Goal: Task Accomplishment & Management: Manage account settings

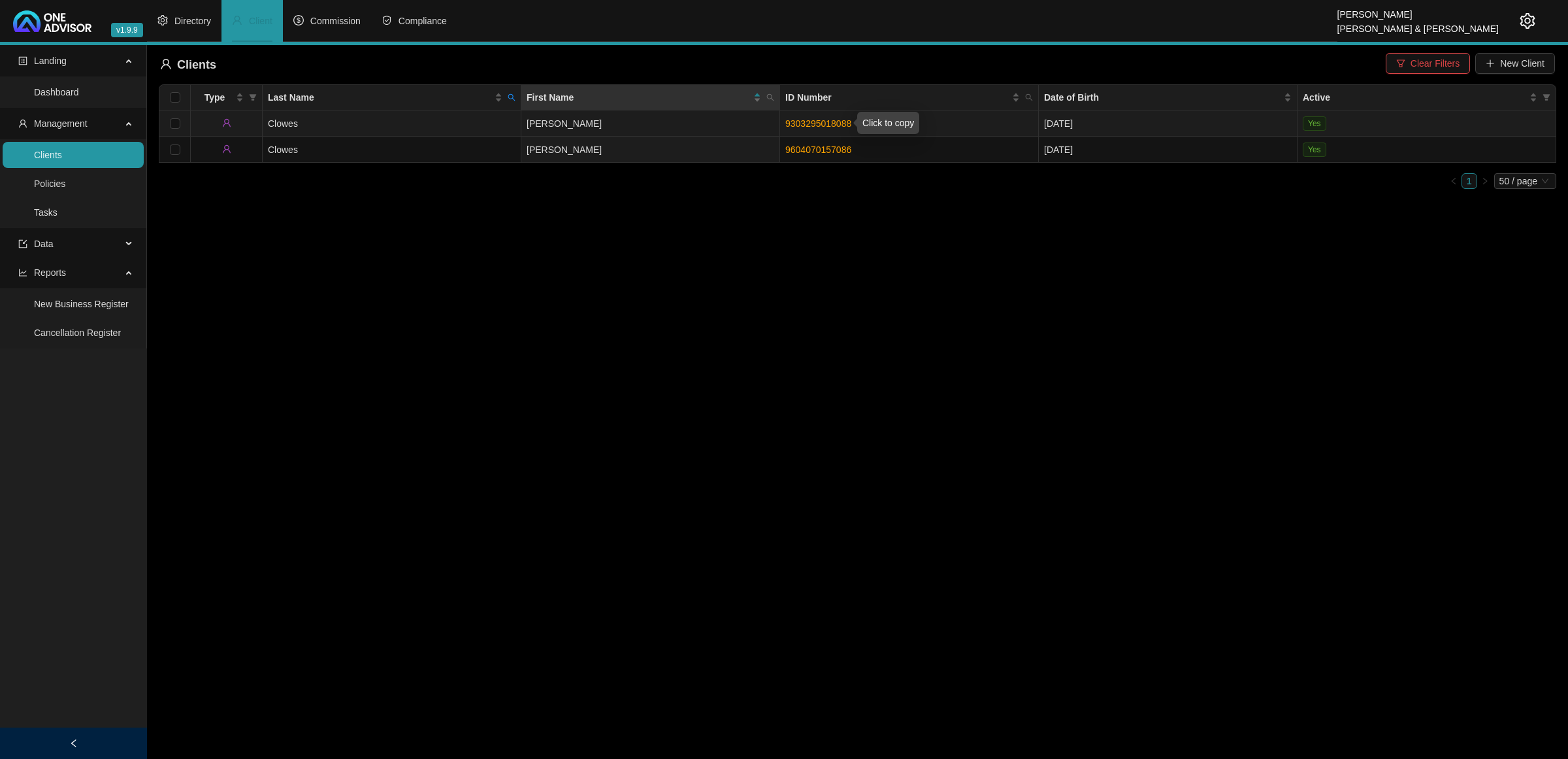
click at [810, 120] on link "9303295018088" at bounding box center [819, 124] width 66 height 11
click at [63, 246] on span "Data" at bounding box center [70, 244] width 103 height 26
click at [187, 17] on span "Directory" at bounding box center [192, 21] width 36 height 11
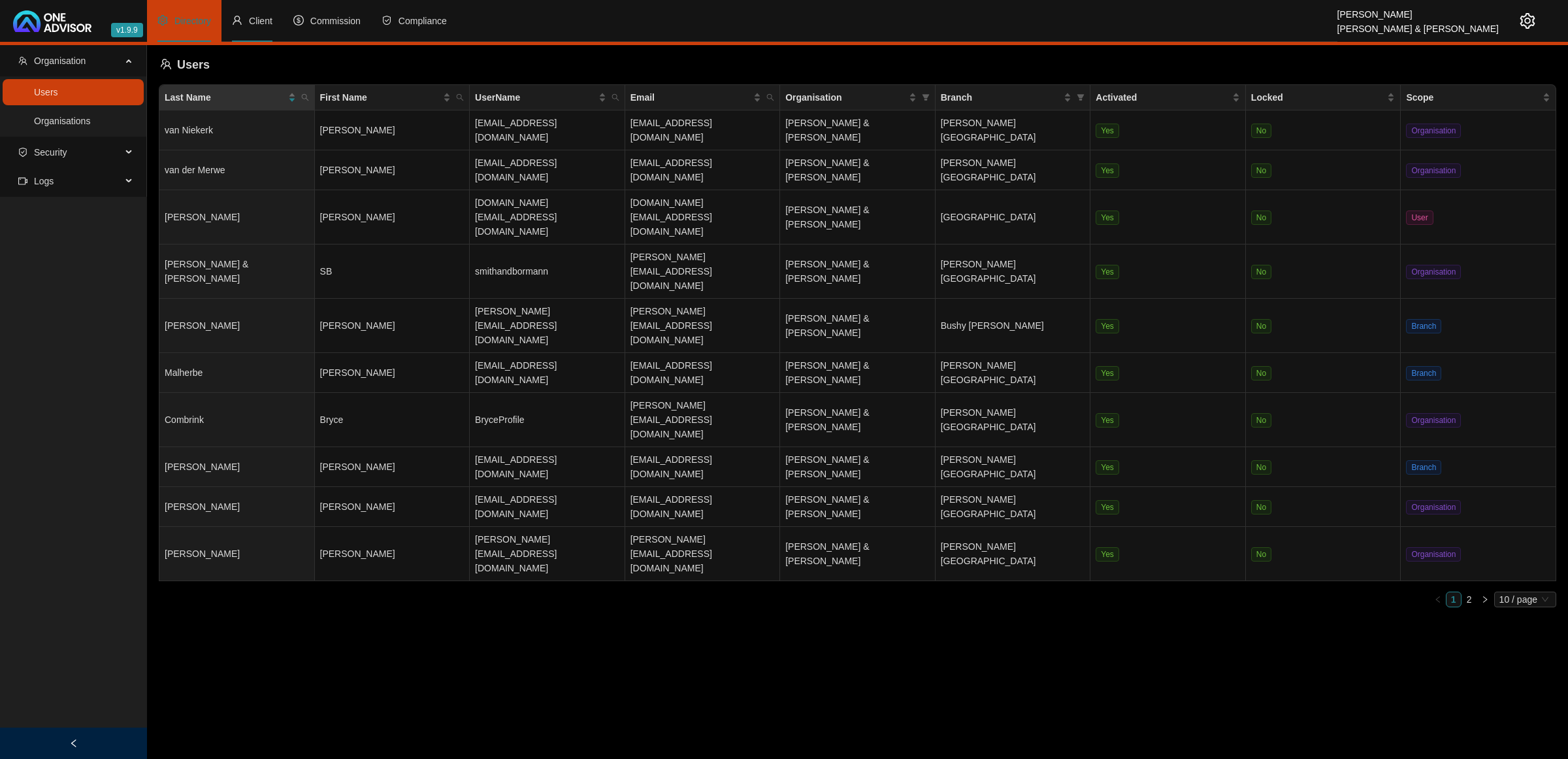
click at [265, 17] on span "Client" at bounding box center [261, 21] width 24 height 11
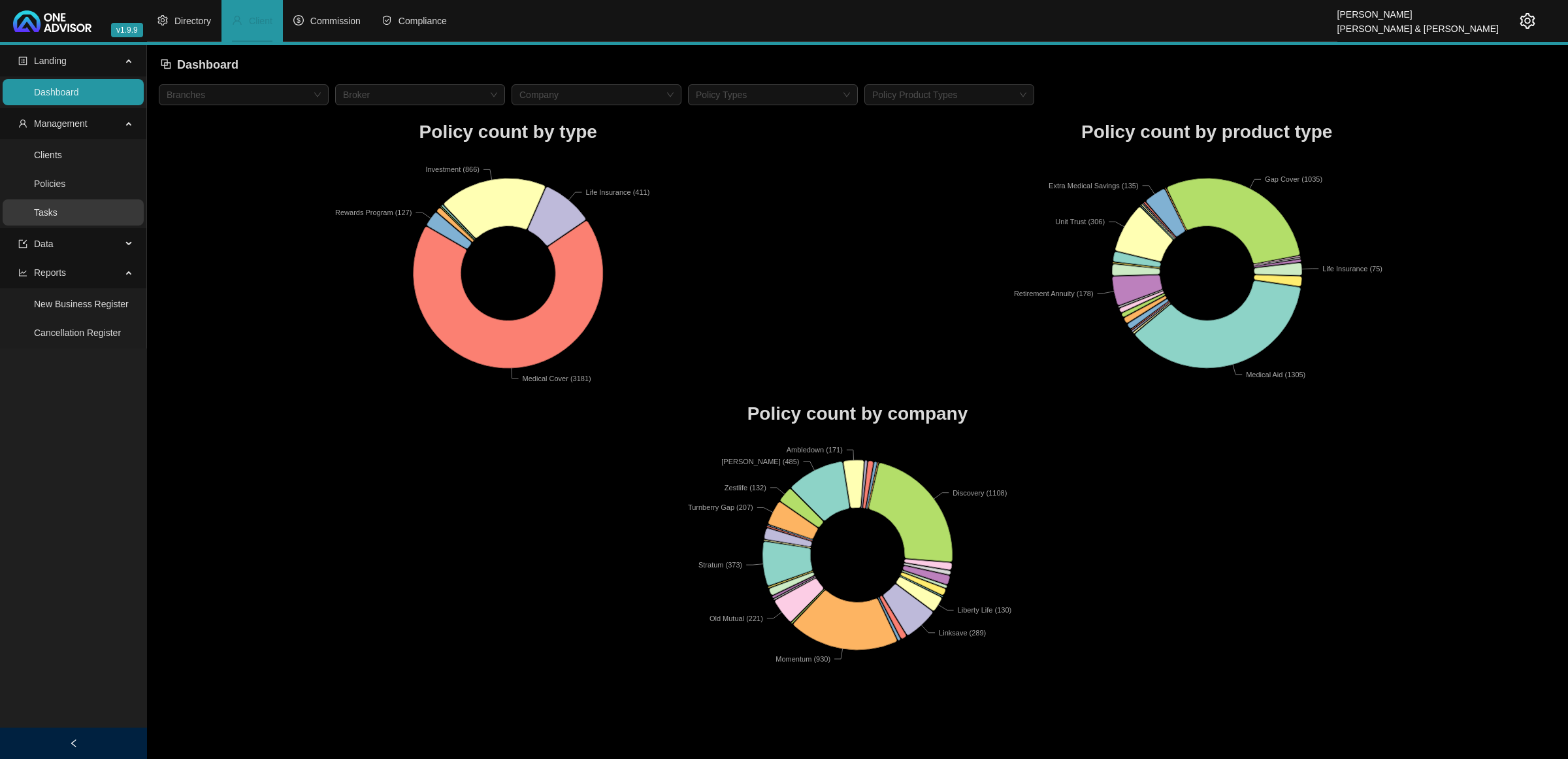
click at [58, 210] on link "Tasks" at bounding box center [46, 212] width 24 height 11
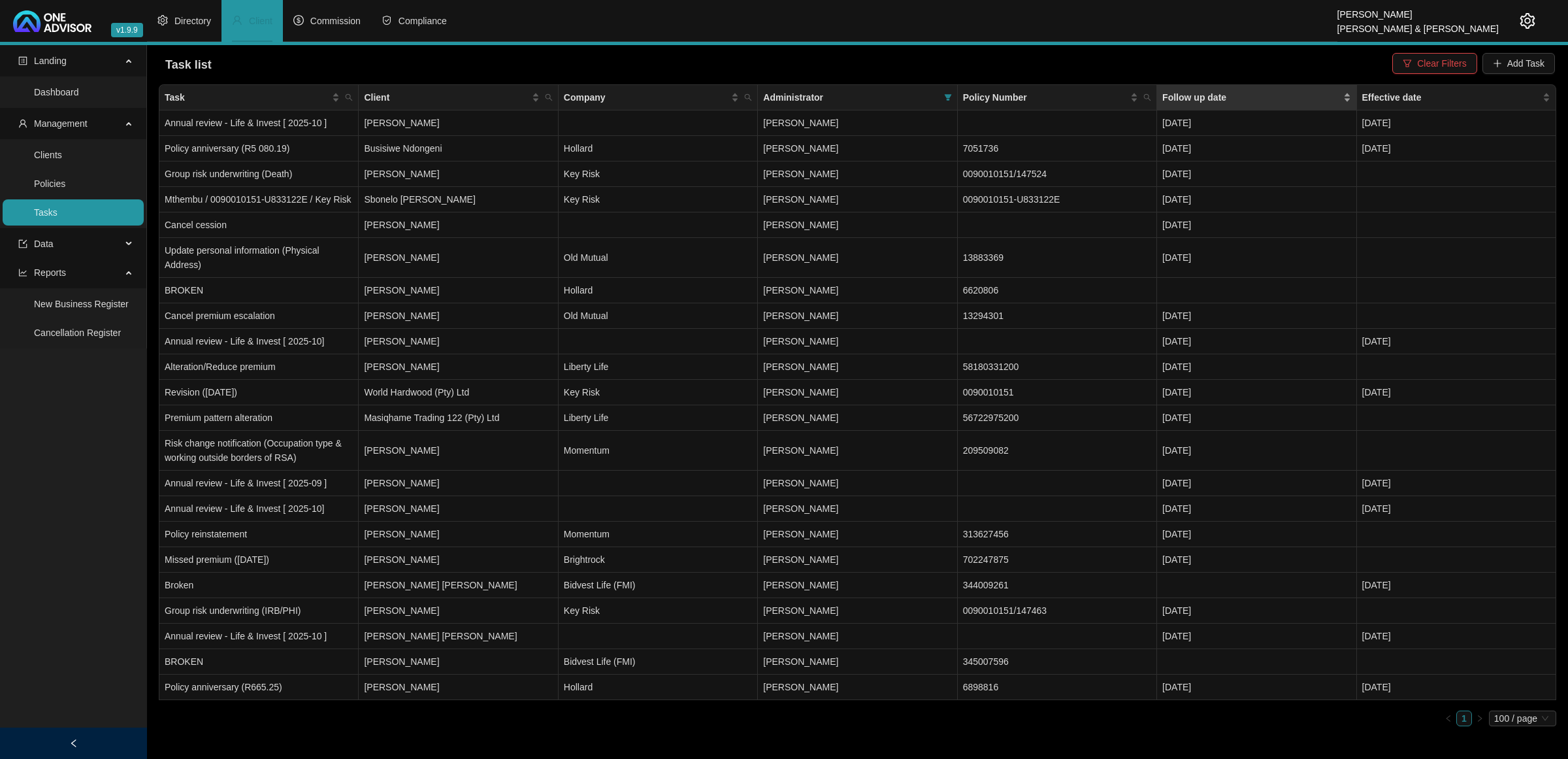
click at [1115, 93] on div "Follow up date" at bounding box center [1257, 97] width 188 height 15
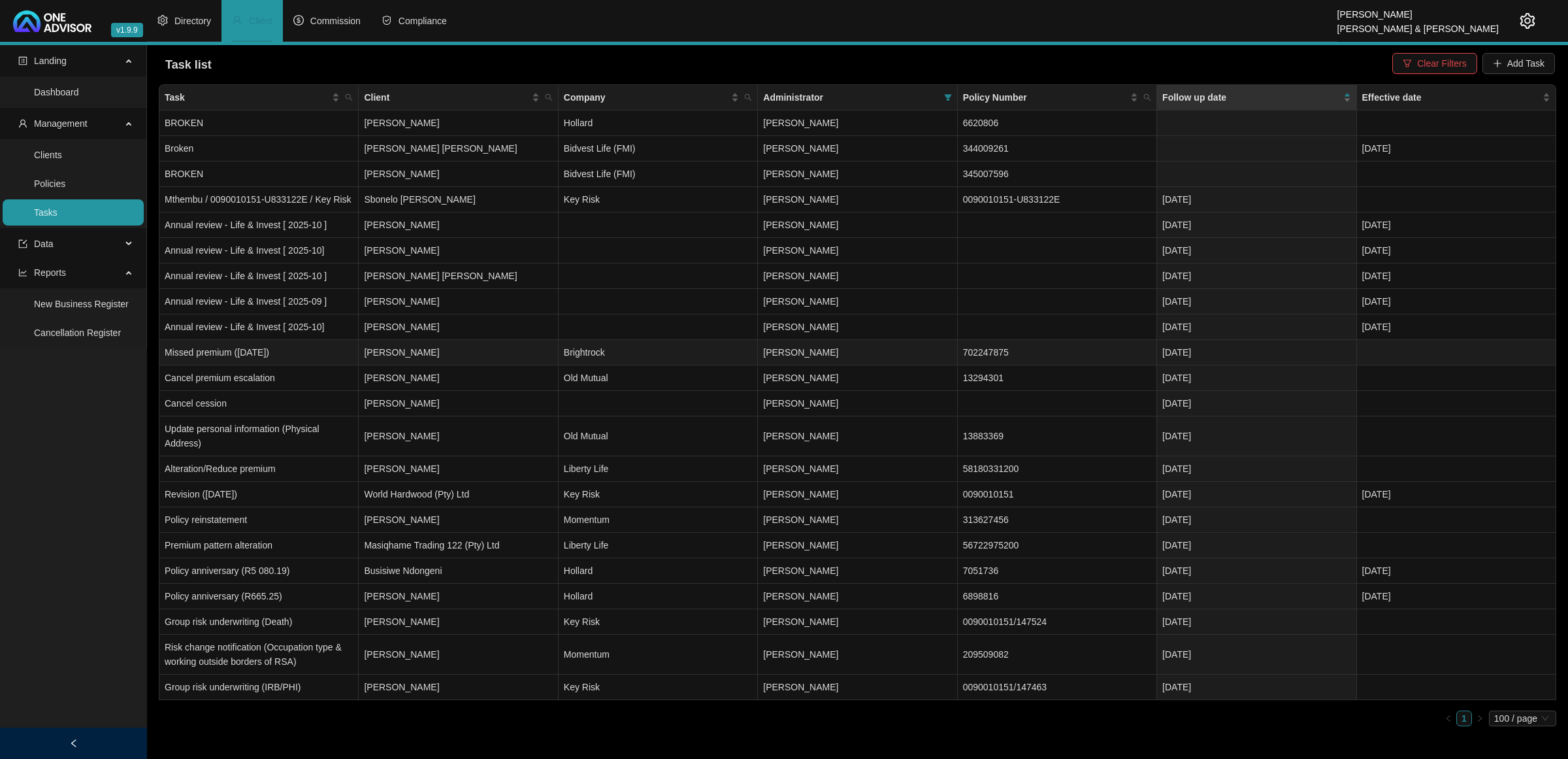
click at [475, 354] on td "[PERSON_NAME]" at bounding box center [458, 353] width 199 height 26
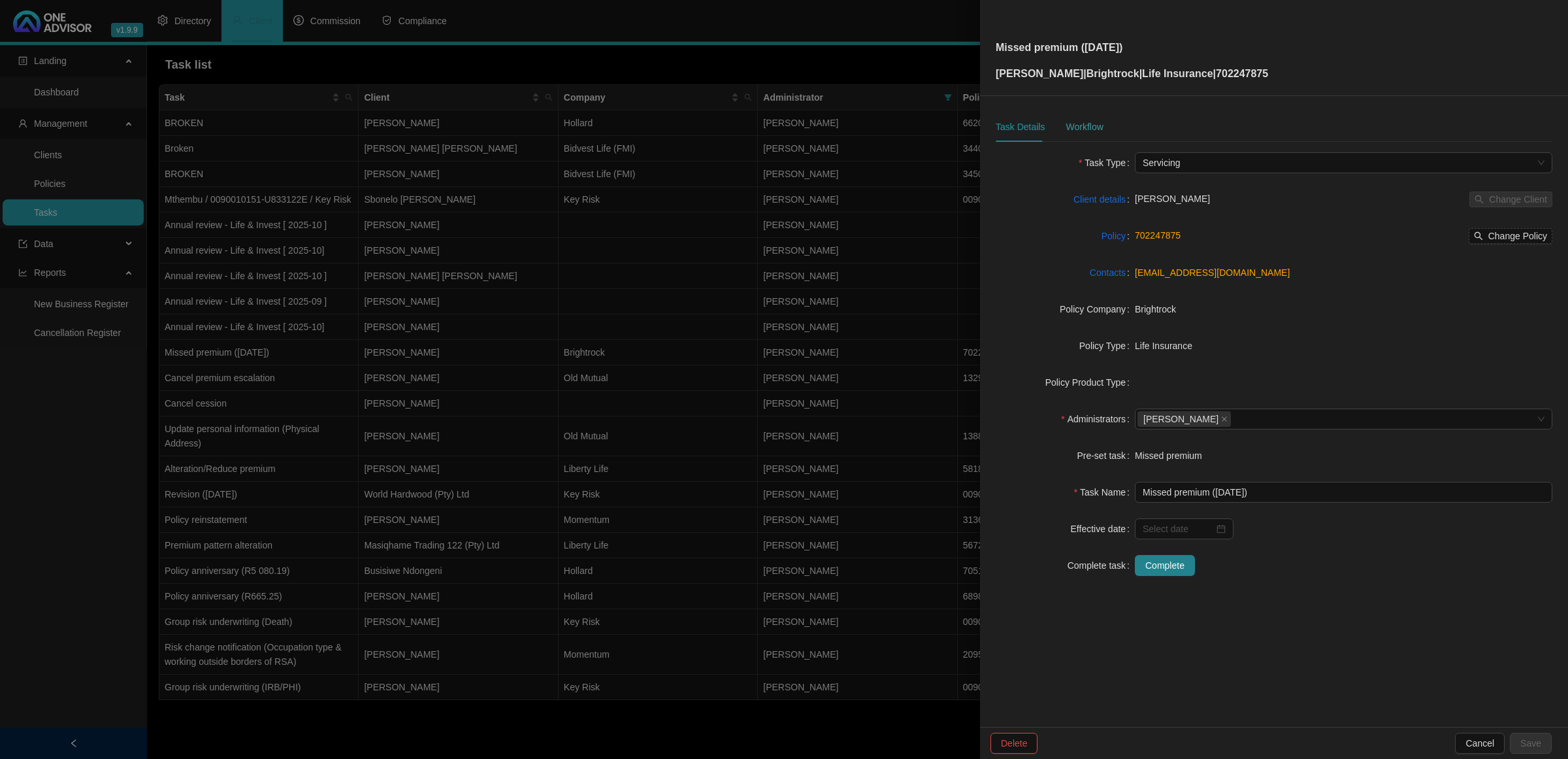
click at [1083, 116] on div "Workflow" at bounding box center [1084, 126] width 37 height 30
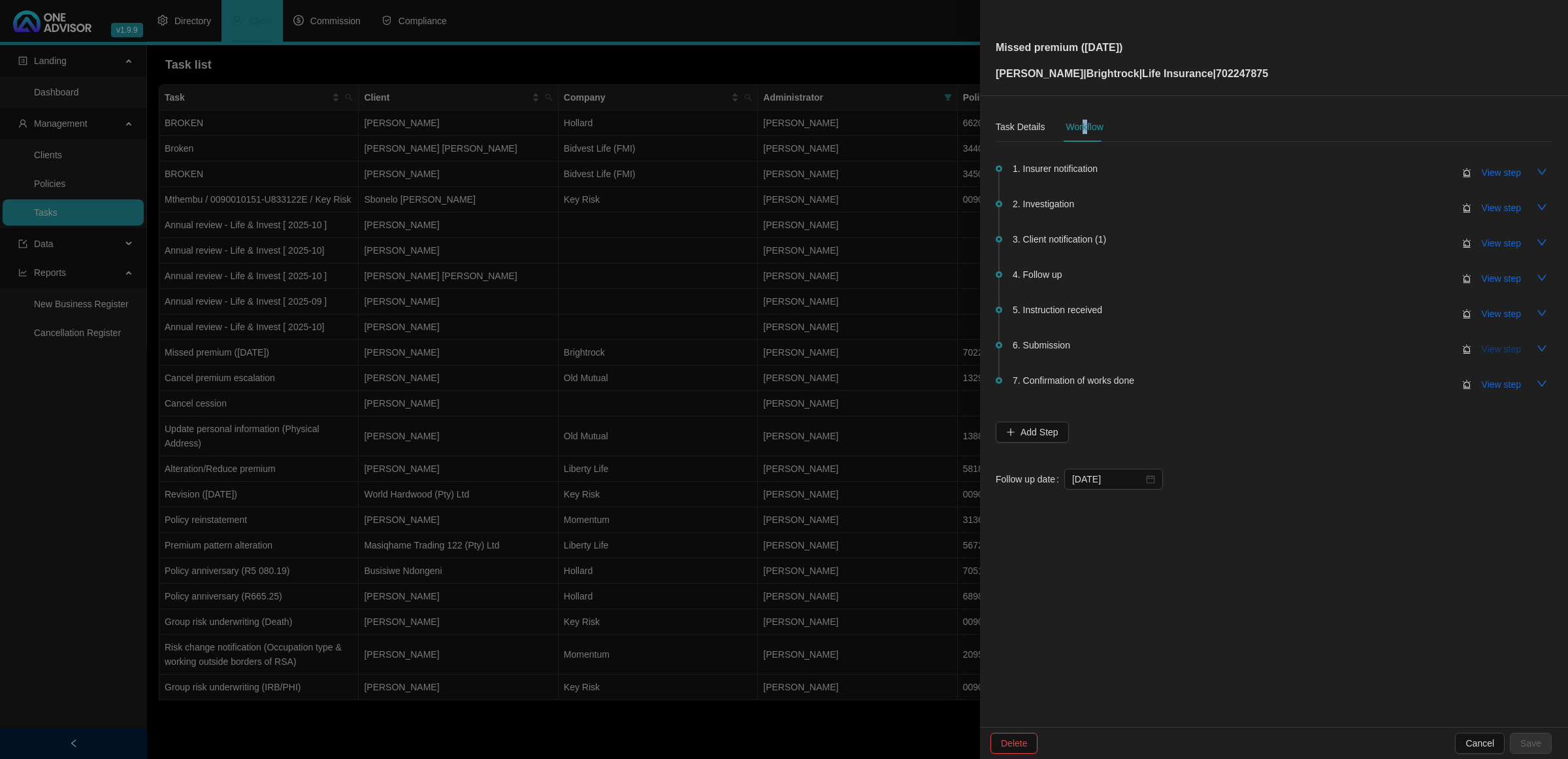
click at [1115, 342] on span "View step" at bounding box center [1501, 349] width 39 height 15
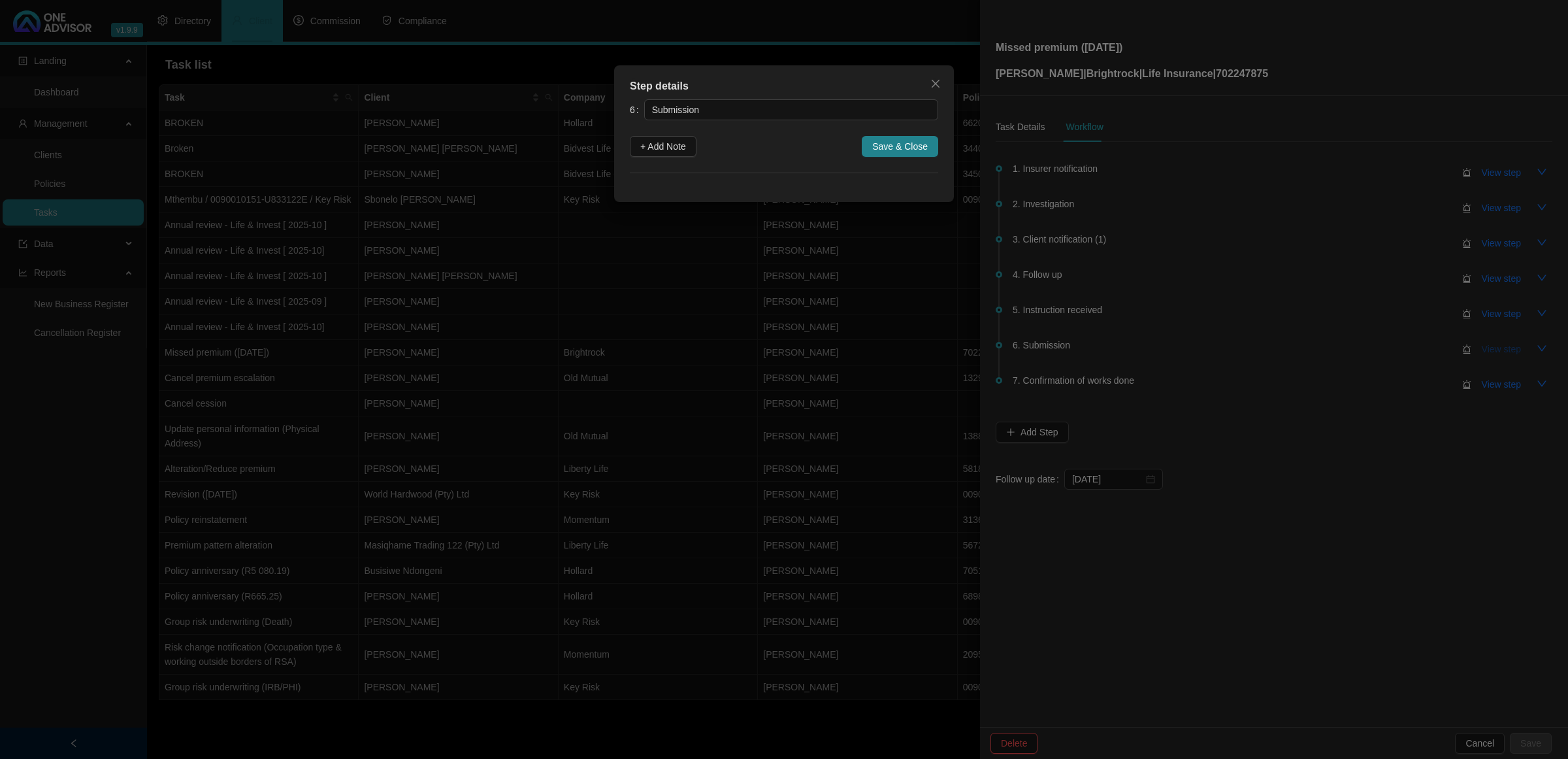
click at [1115, 341] on div "Step details 6 Submission + Add Note Save & Close Cancel OK" at bounding box center [784, 379] width 1568 height 759
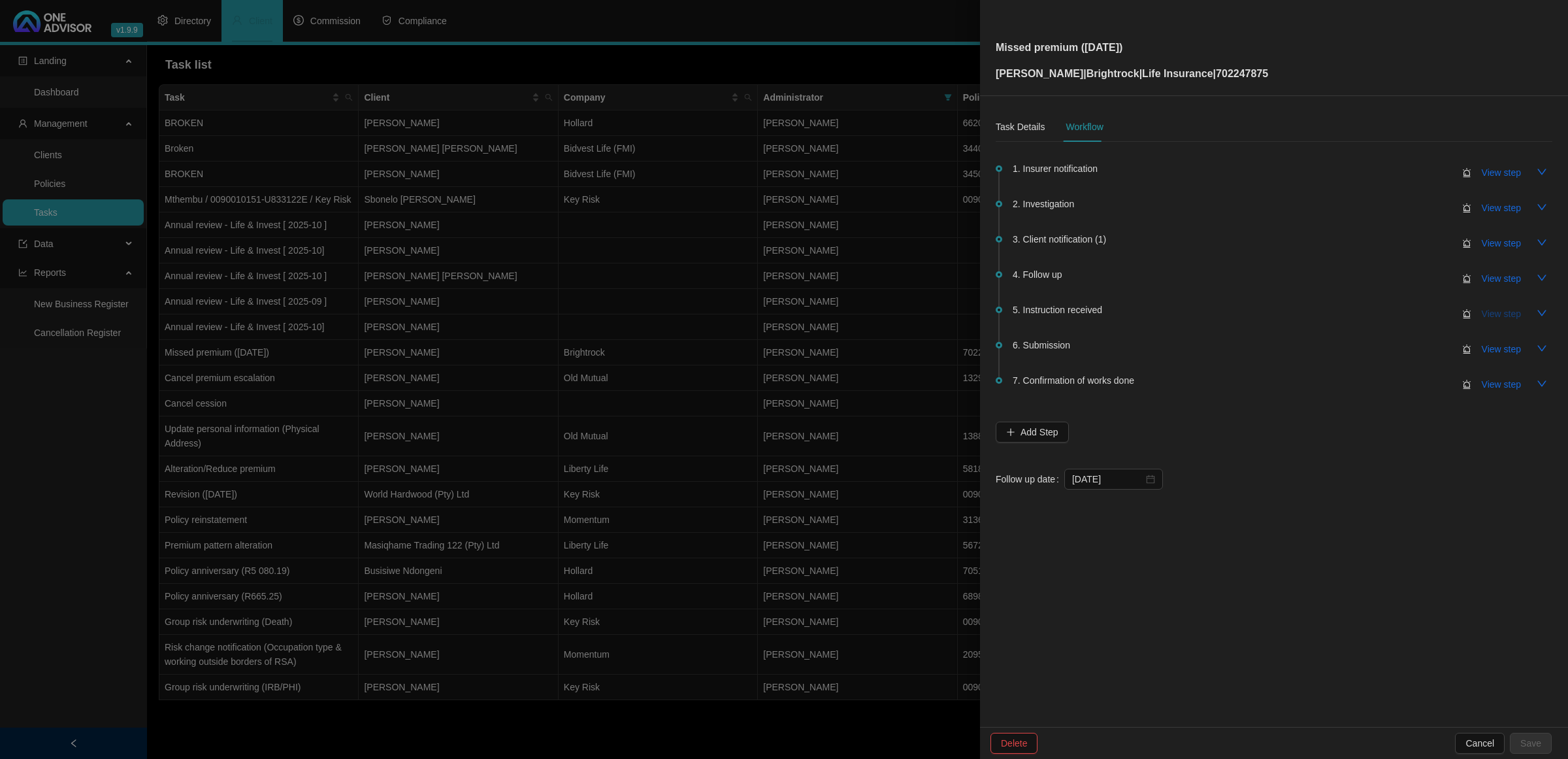
click at [1115, 318] on span "View step" at bounding box center [1501, 314] width 39 height 15
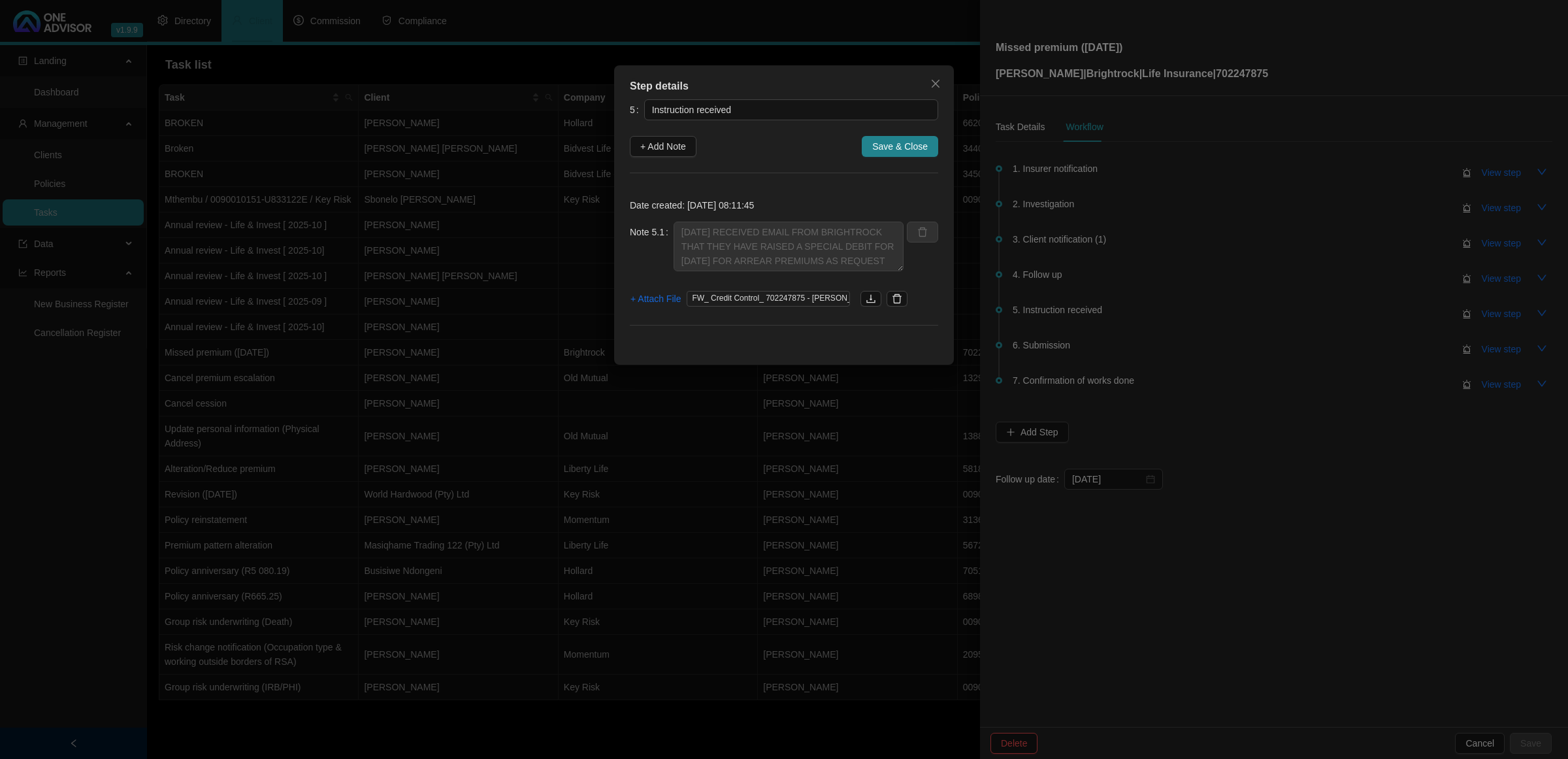
click at [1115, 345] on div "Step details 5 Instruction received + Add Note Save & Close Date created: [DATE…" at bounding box center [784, 379] width 1568 height 759
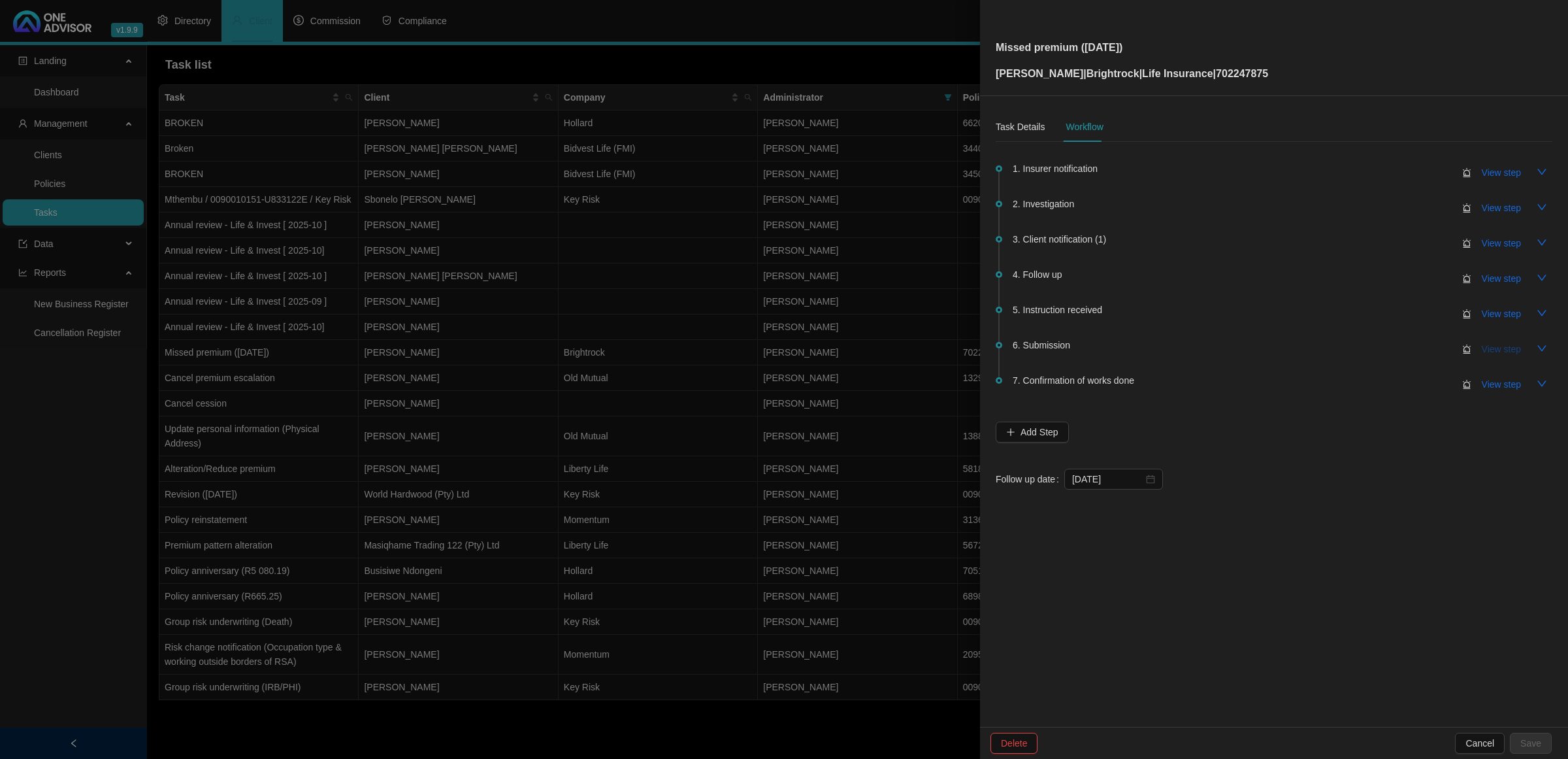
click at [1115, 351] on span "View step" at bounding box center [1501, 349] width 39 height 15
type input "Submission"
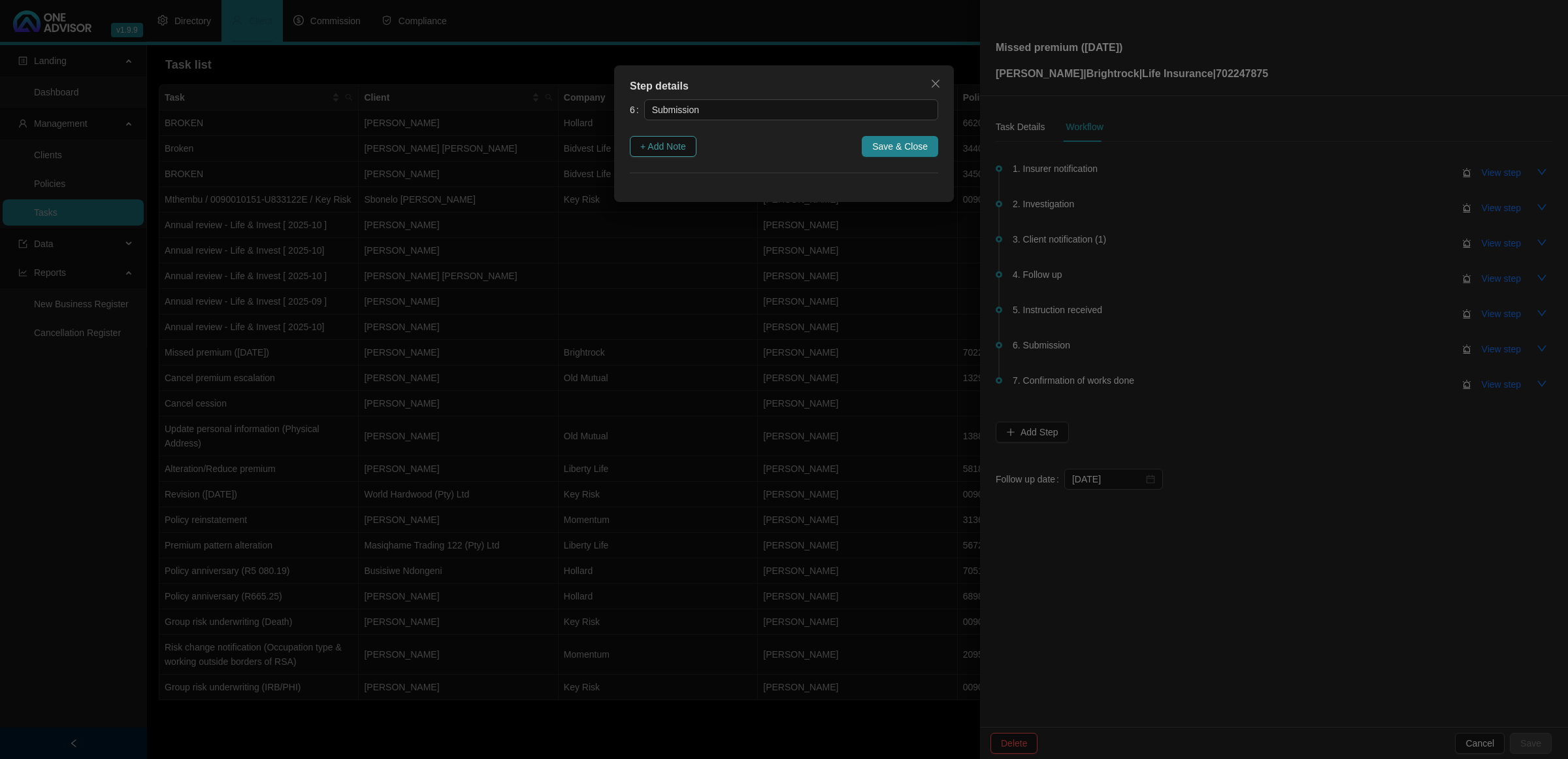
click at [672, 150] on span "+ Add Note" at bounding box center [663, 146] width 46 height 15
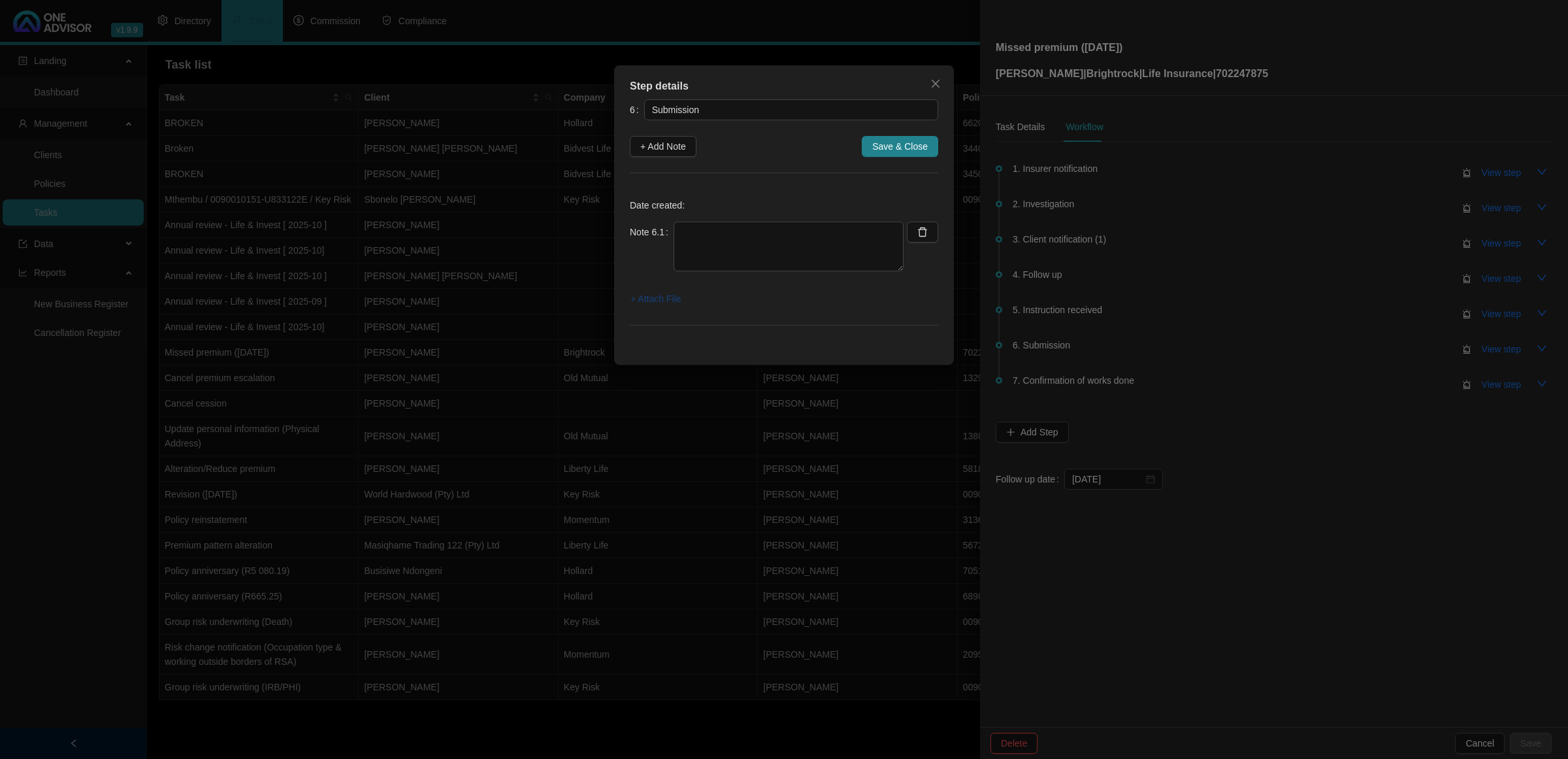
click at [664, 299] on span "+ Attach File" at bounding box center [655, 299] width 50 height 15
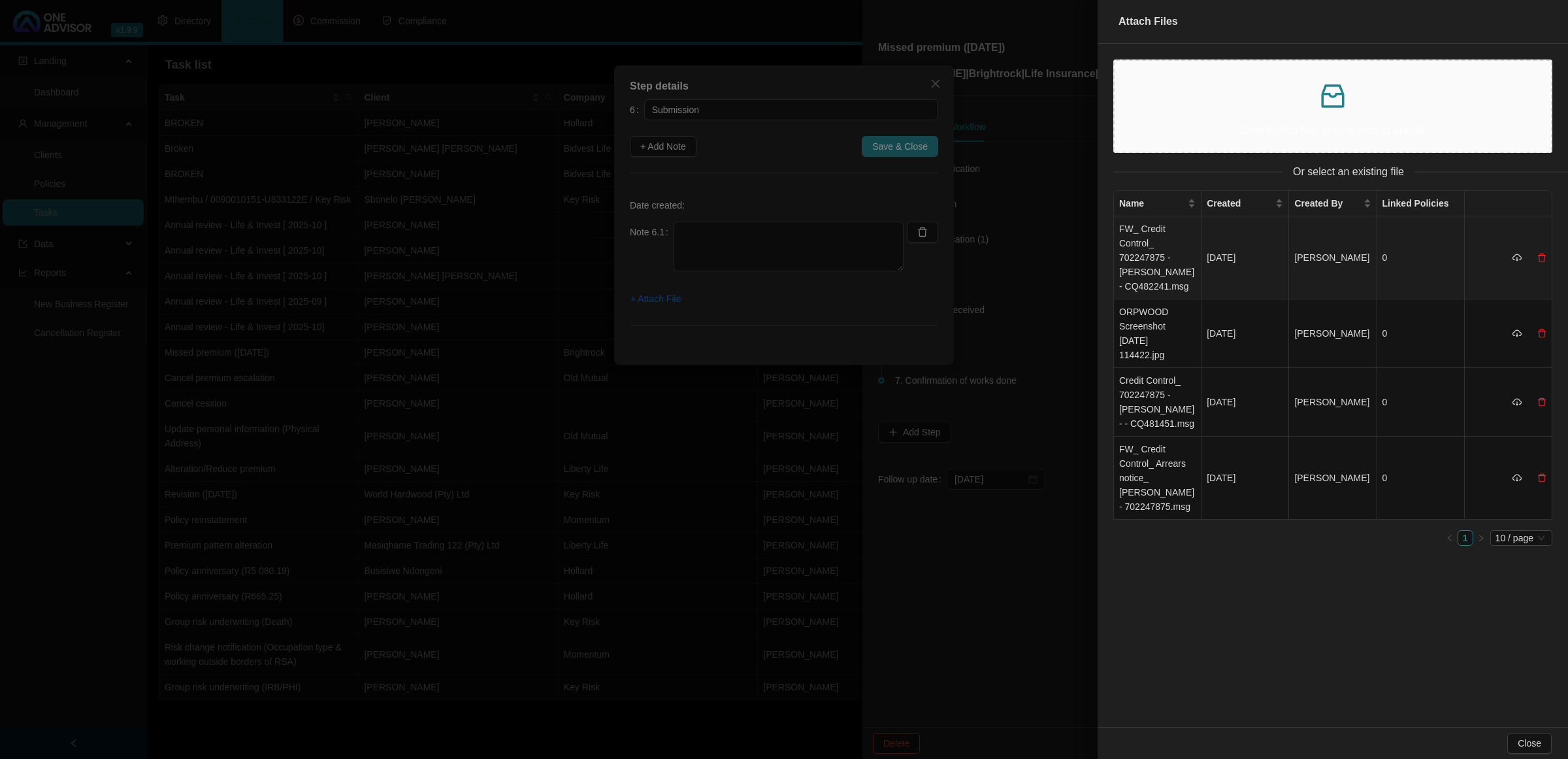
click at [1115, 256] on td "FW_ Credit Control_ 702247875 - [PERSON_NAME] - CQ482241.msg" at bounding box center [1158, 257] width 87 height 83
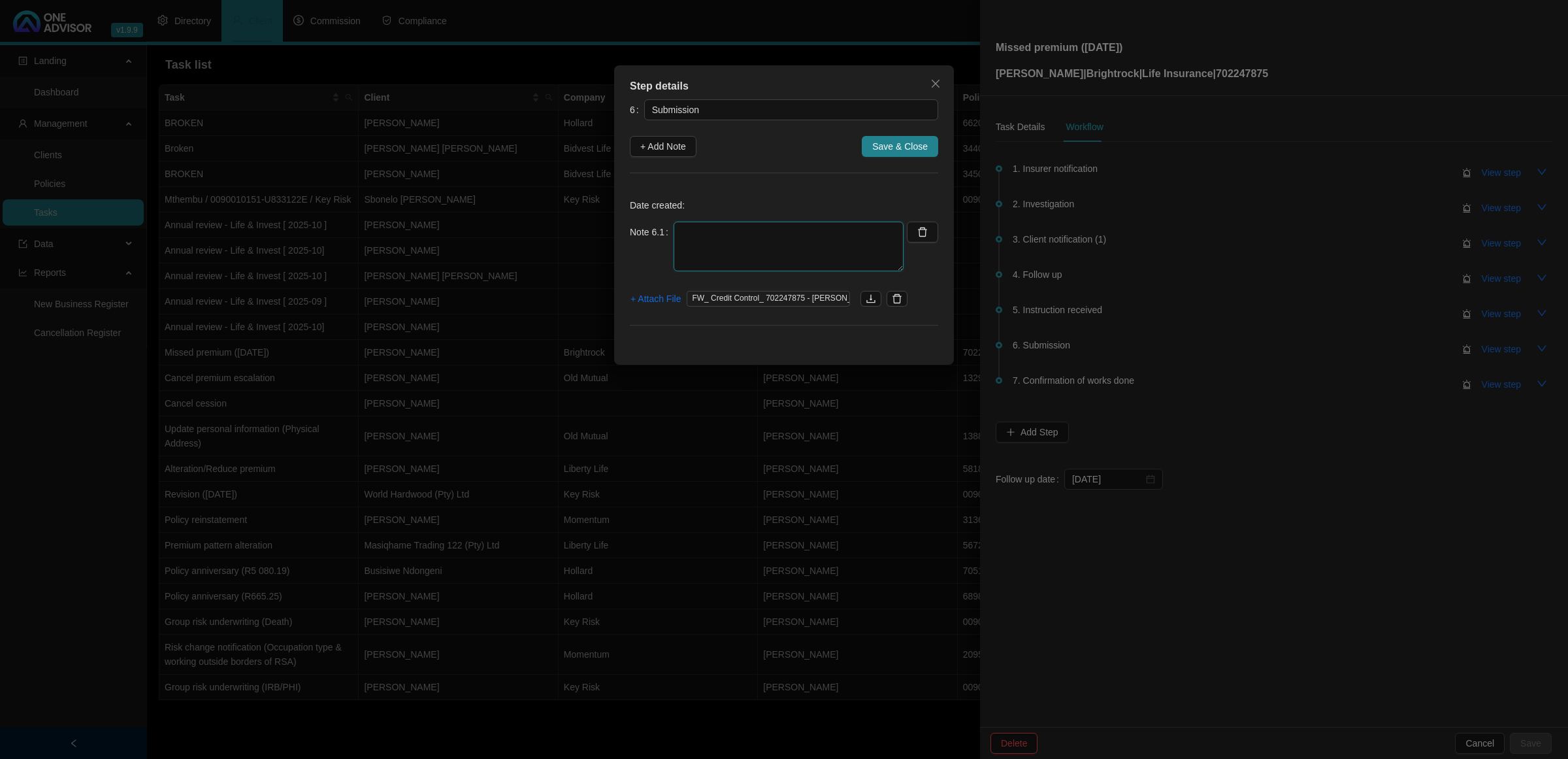
click at [729, 248] on textarea at bounding box center [789, 246] width 230 height 50
type textarea "c"
type textarea "C"
type textarea "CLIENT CONTACT BRIGHTROCK HERSELF AND IT WAS ARRNAGED"
click at [902, 152] on span "Save & Close" at bounding box center [900, 146] width 56 height 15
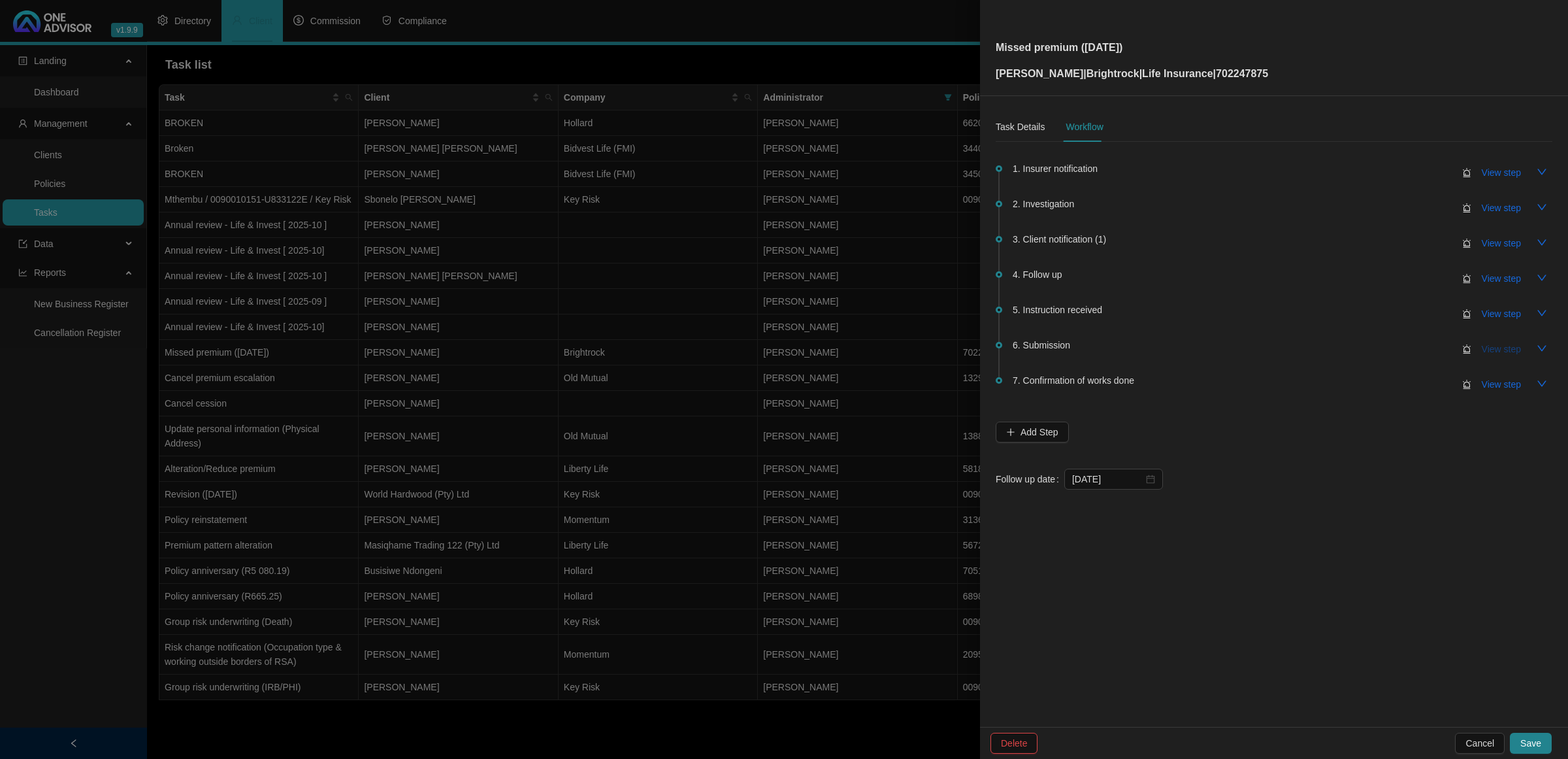
click at [1115, 350] on span "View step" at bounding box center [1501, 349] width 39 height 15
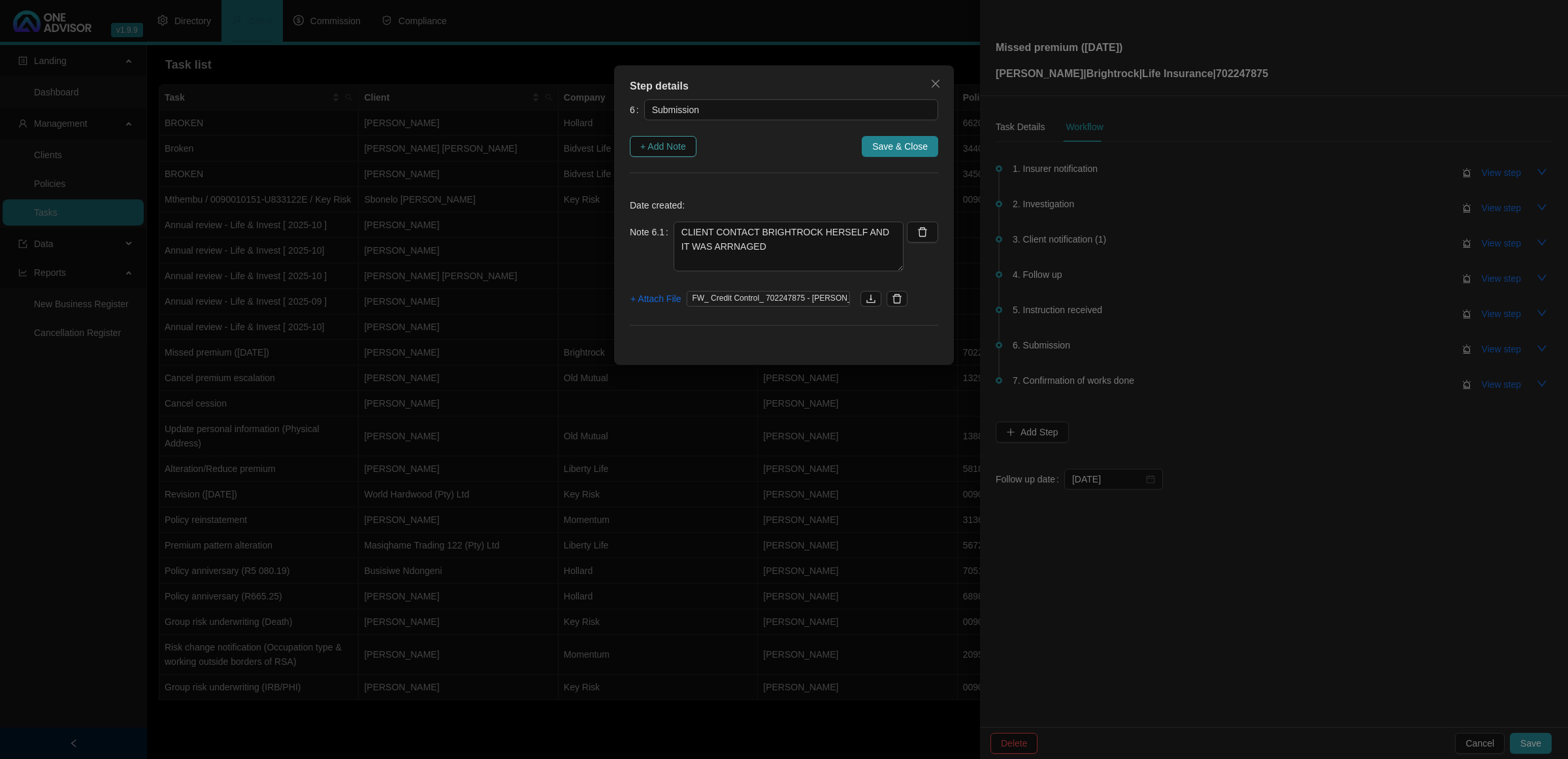
click at [678, 142] on span "+ Add Note" at bounding box center [663, 146] width 46 height 15
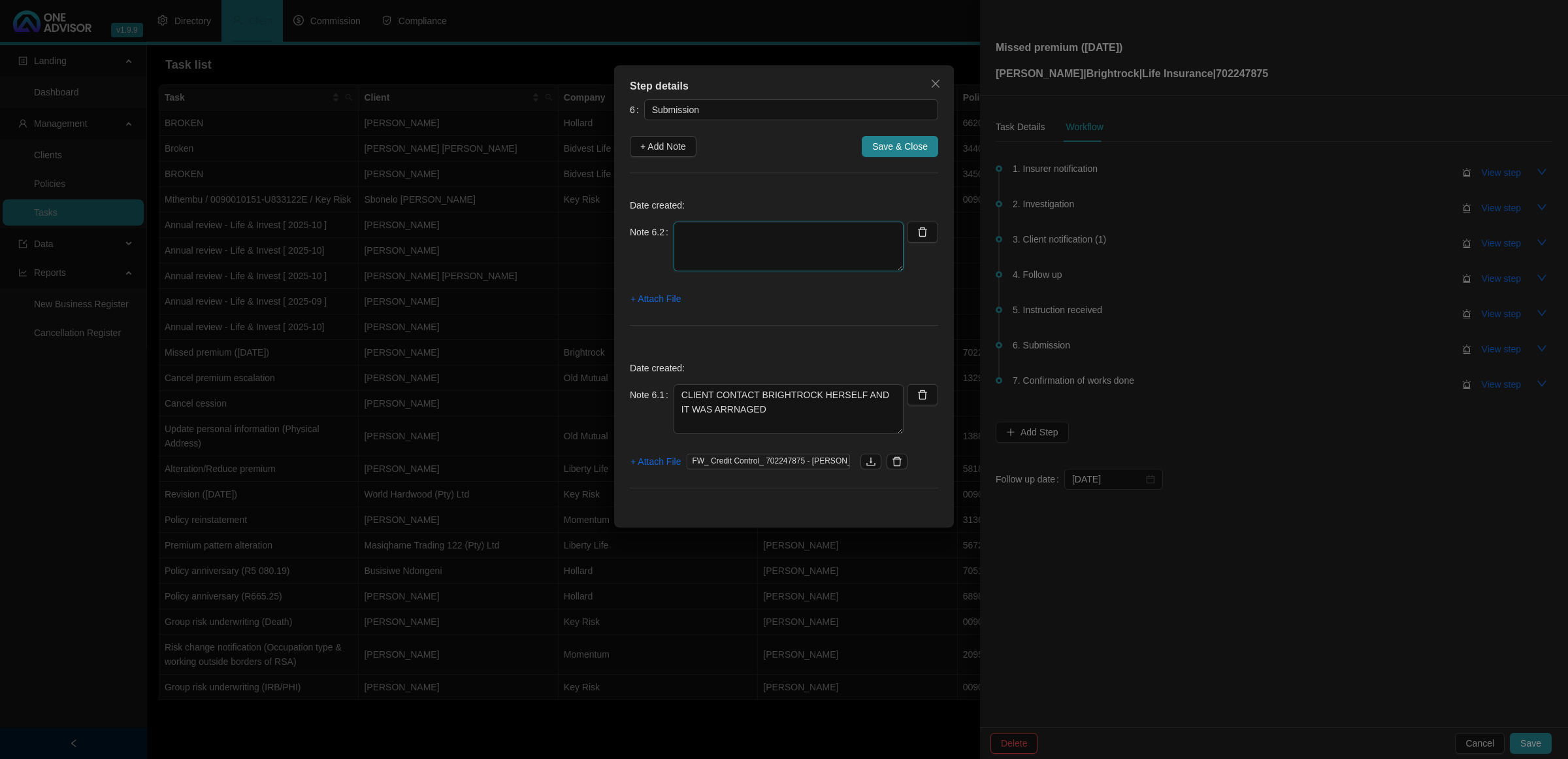
click at [814, 242] on textarea at bounding box center [789, 246] width 230 height 50
click at [932, 79] on icon "close" at bounding box center [936, 84] width 11 height 11
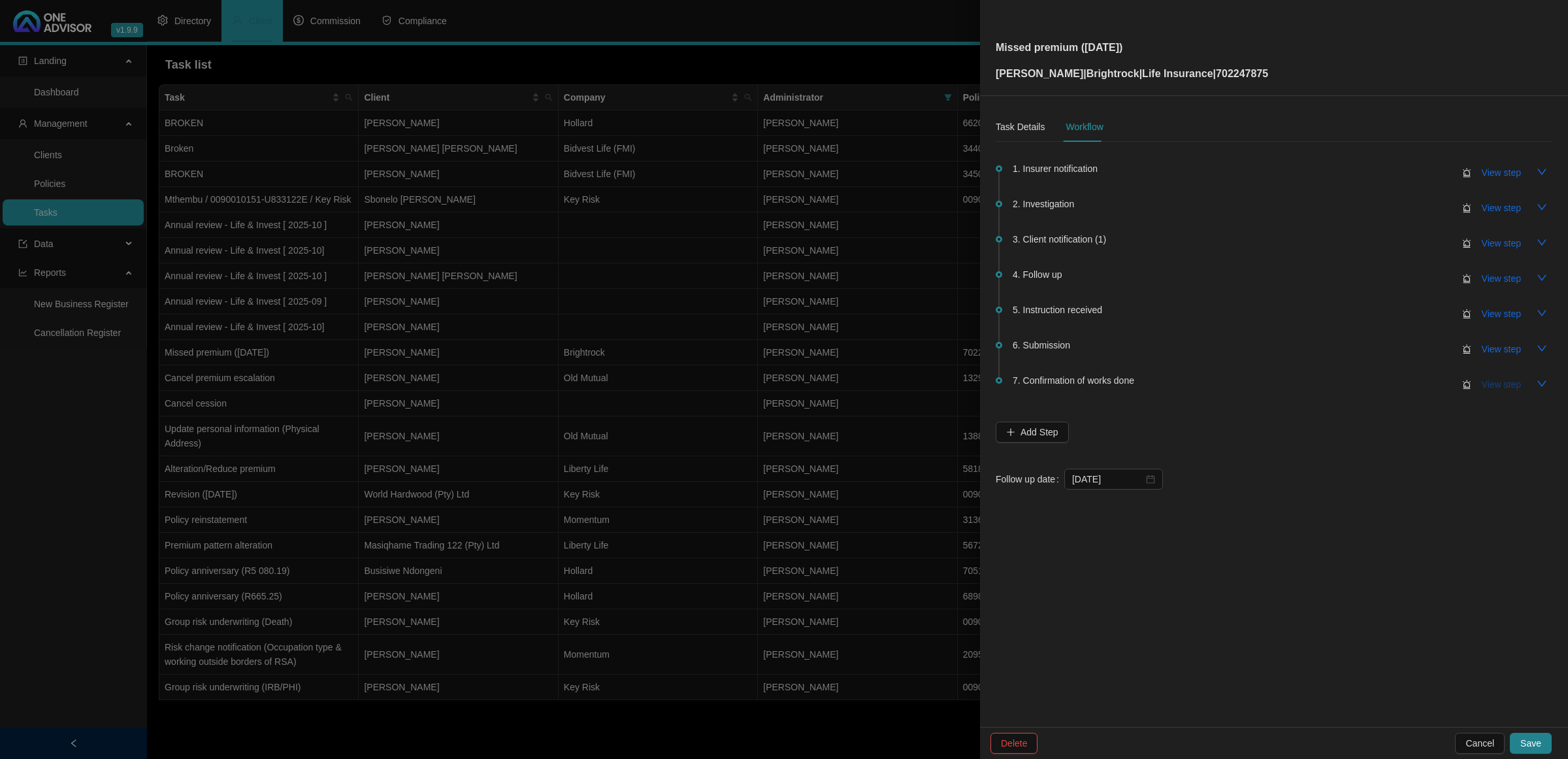
click at [1115, 379] on span "View step" at bounding box center [1501, 384] width 39 height 15
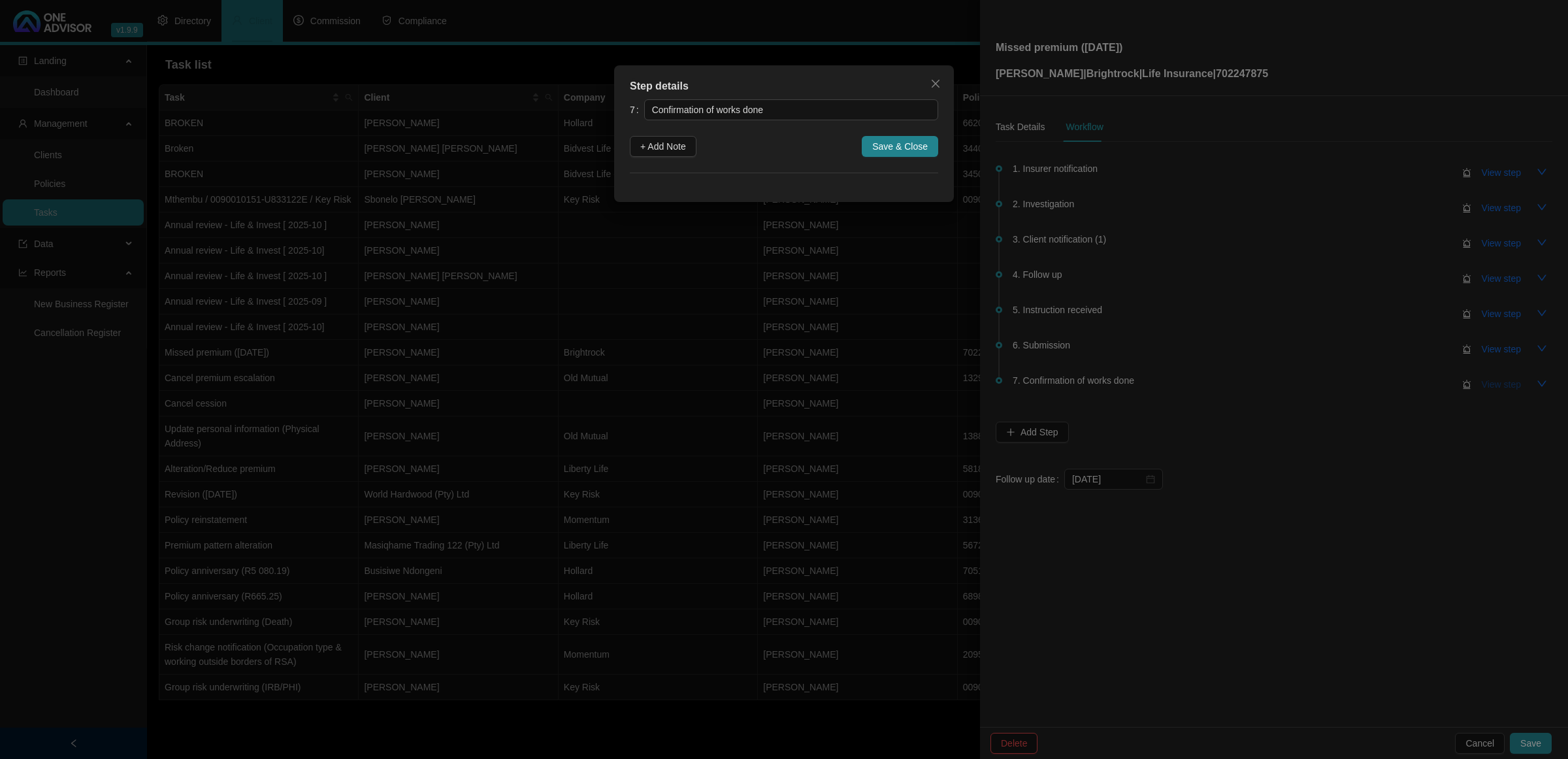
click at [1115, 379] on div "Step details 7 Confirmation of works done + Add Note Save & Close Cancel OK" at bounding box center [784, 379] width 1568 height 759
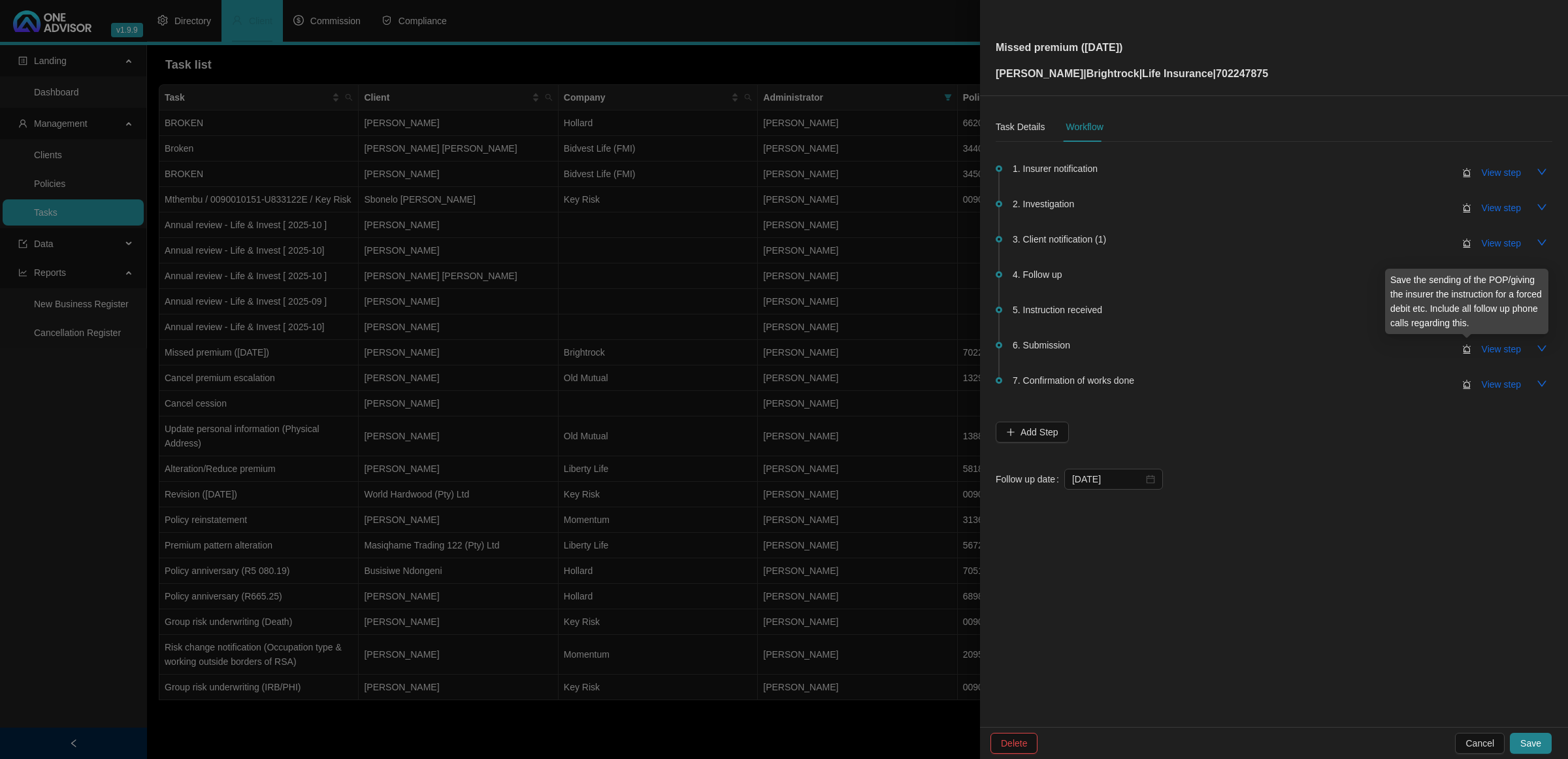
click at [1115, 345] on icon "alert" at bounding box center [1467, 349] width 8 height 9
click at [1115, 348] on span "View step" at bounding box center [1501, 349] width 39 height 15
type input "Submission"
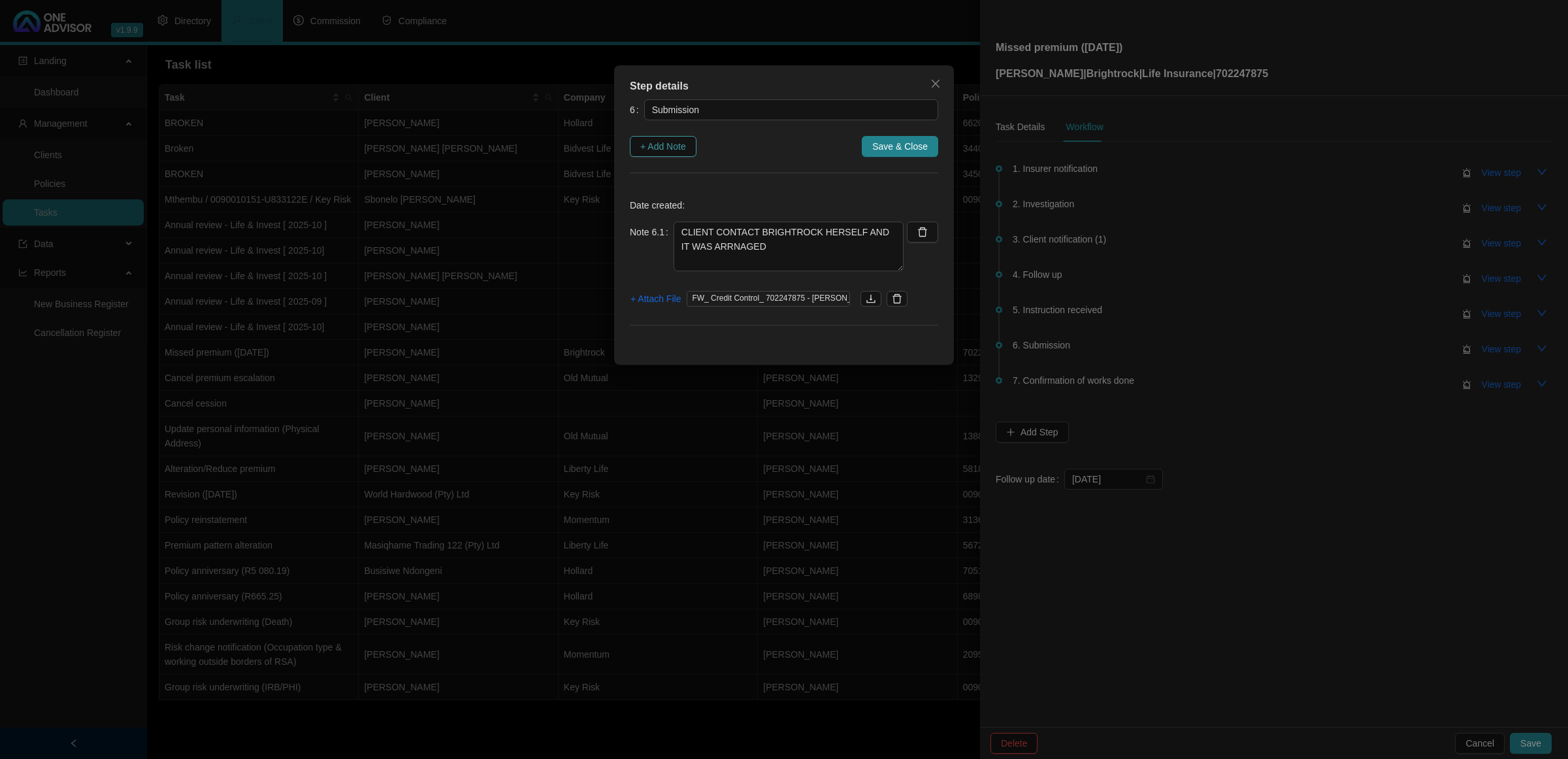
click at [653, 145] on span "+ Add Note" at bounding box center [663, 146] width 46 height 15
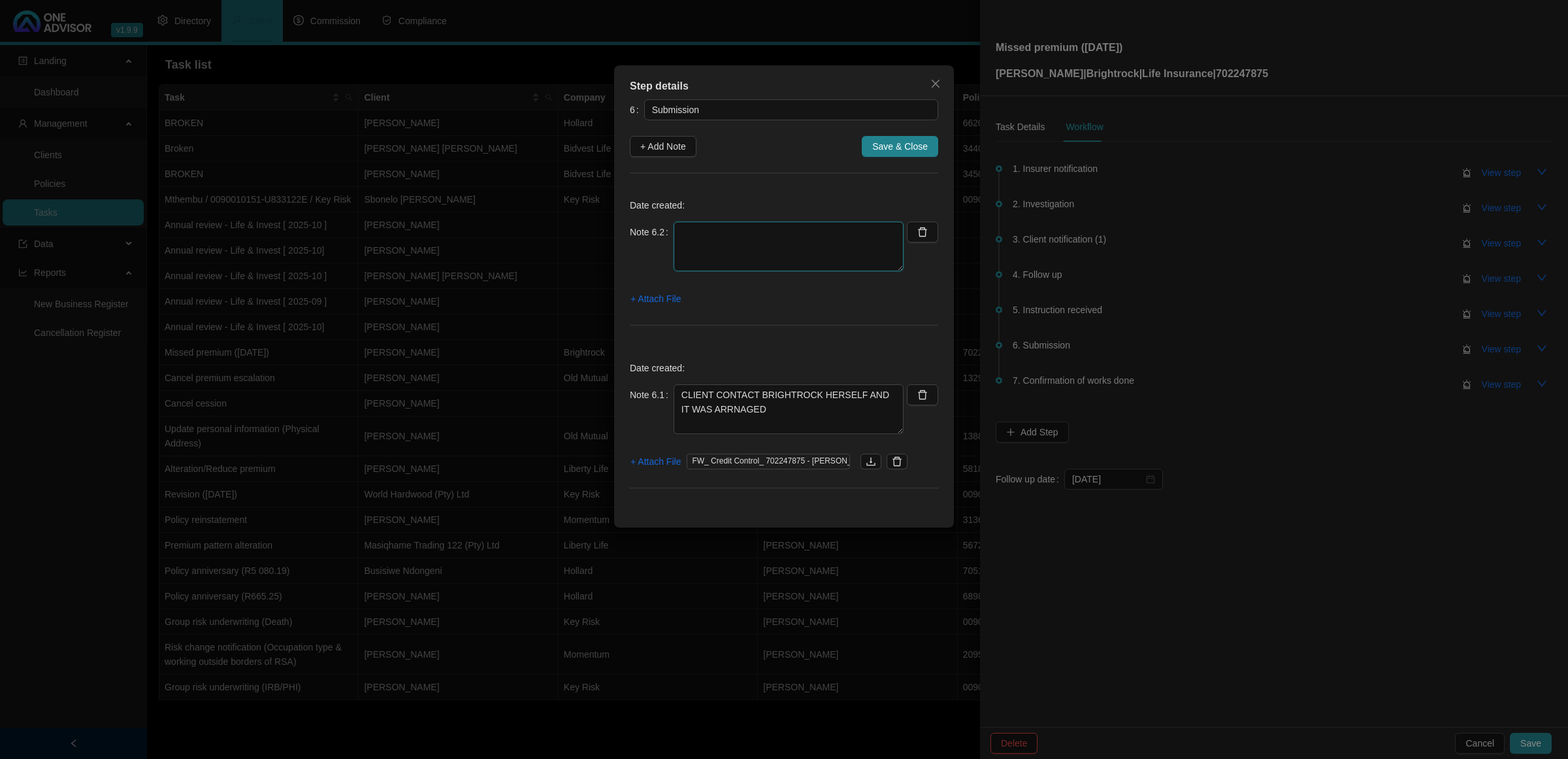
click at [757, 249] on textarea at bounding box center [789, 246] width 230 height 50
click at [674, 234] on textarea "10.09 CALLED BRIGHTROCK TO CHECK IF POLICY IS PAID UP TO DATE - SPOKE TO [PERSO…" at bounding box center [789, 246] width 230 height 50
type textarea "[DATE] 10.09 CALLED BRIGHTROCK TO CHECK IF POLICY IS PAID UP TO DATE - SPOKE TO…"
click at [677, 393] on textarea "CLIENT CONTACT BRIGHTROCK HERSELF AND IT WAS ARRNAGED" at bounding box center [789, 409] width 230 height 50
type textarea "[DATE] CLIENT CONTACT BRIGHTROCK HERSELF AND IT WAS ARRNAGED"
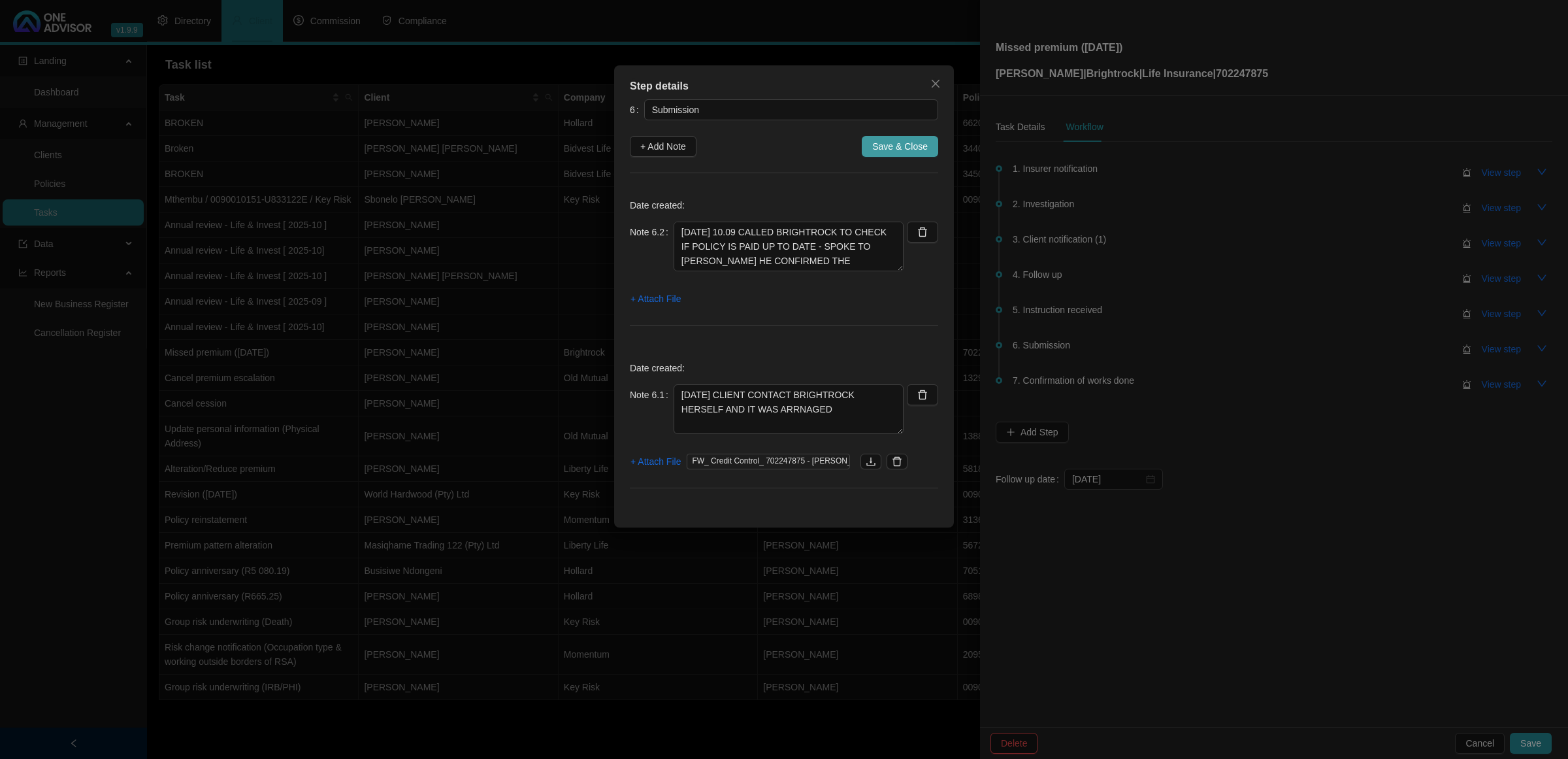
click at [890, 148] on span "Save & Close" at bounding box center [900, 146] width 56 height 15
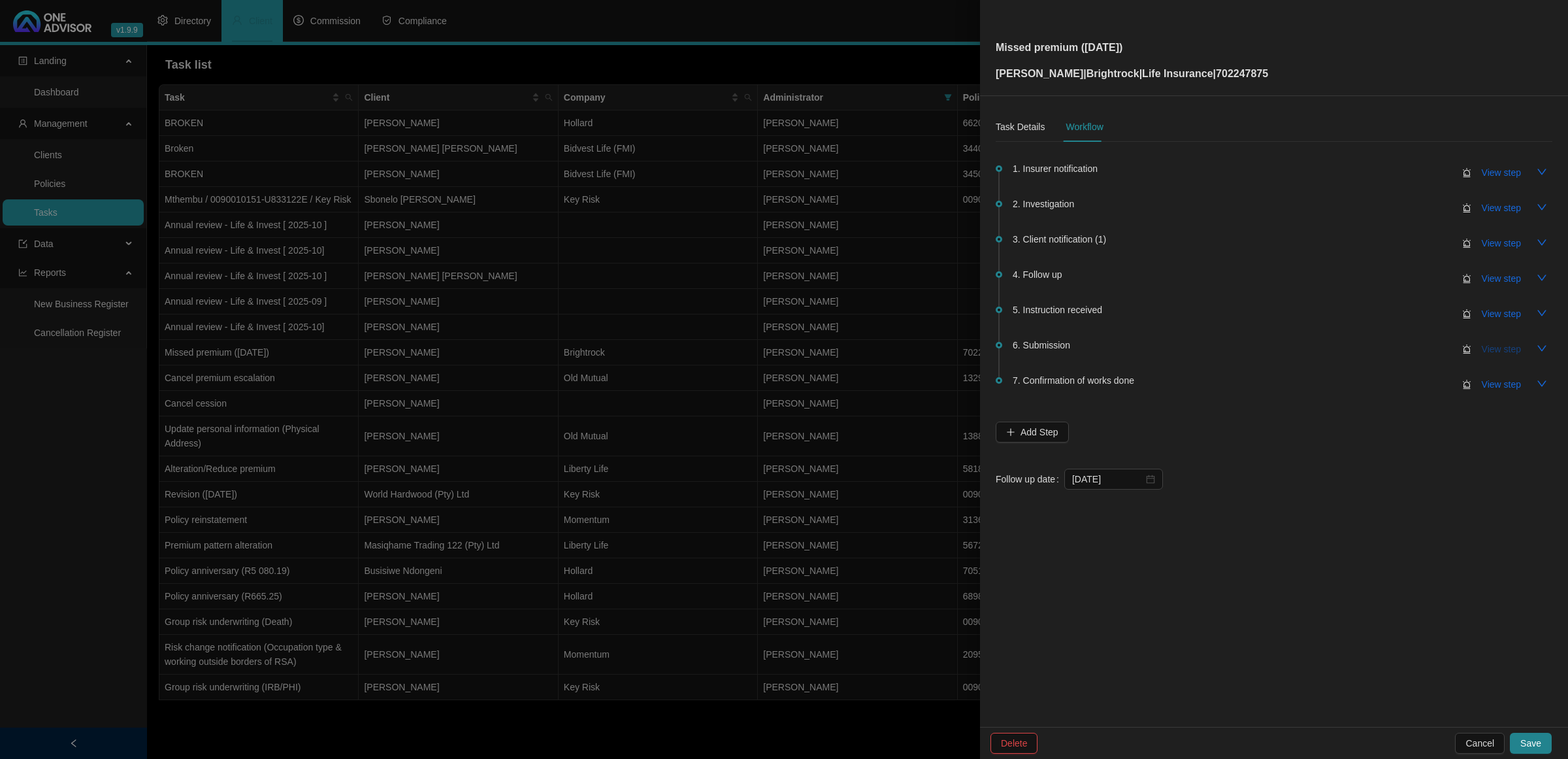
click at [1115, 347] on span "View step" at bounding box center [1501, 349] width 39 height 15
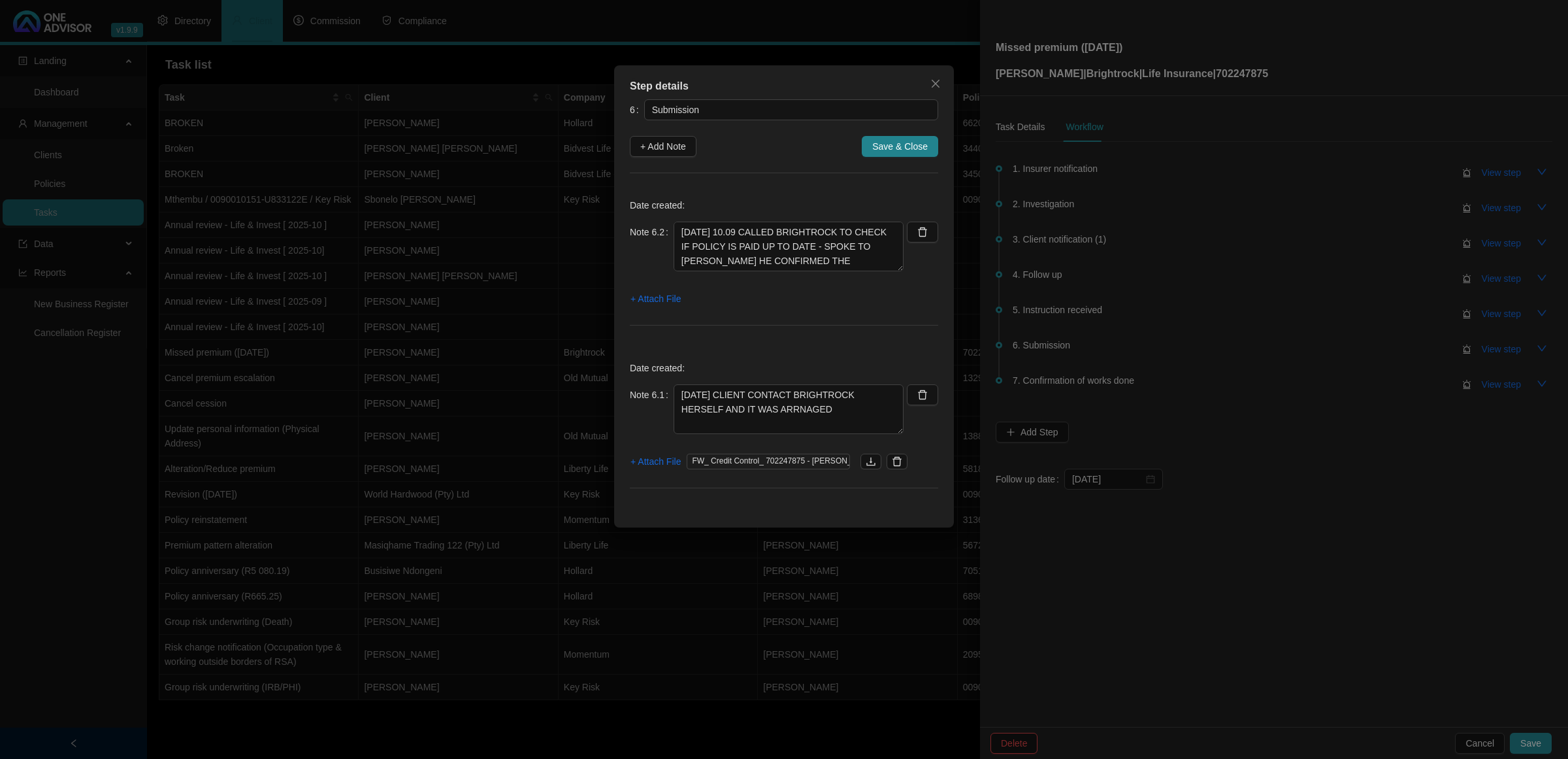
click at [1115, 321] on div "Step details 6 Submission + Add Note Save & Close Date created: Note 6.2 [DATE]…" at bounding box center [784, 379] width 1568 height 759
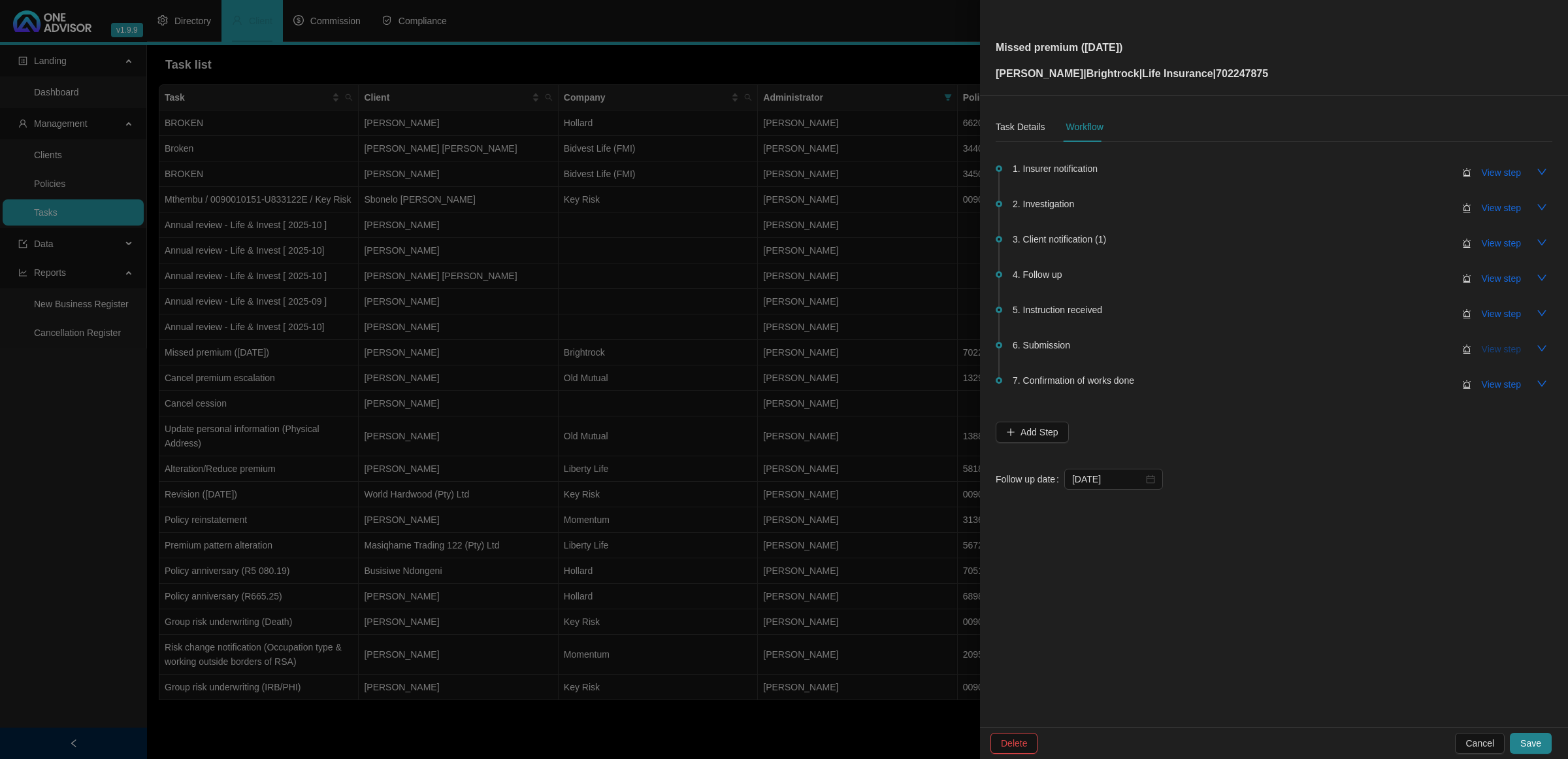
click at [1115, 350] on span "View step" at bounding box center [1501, 349] width 39 height 15
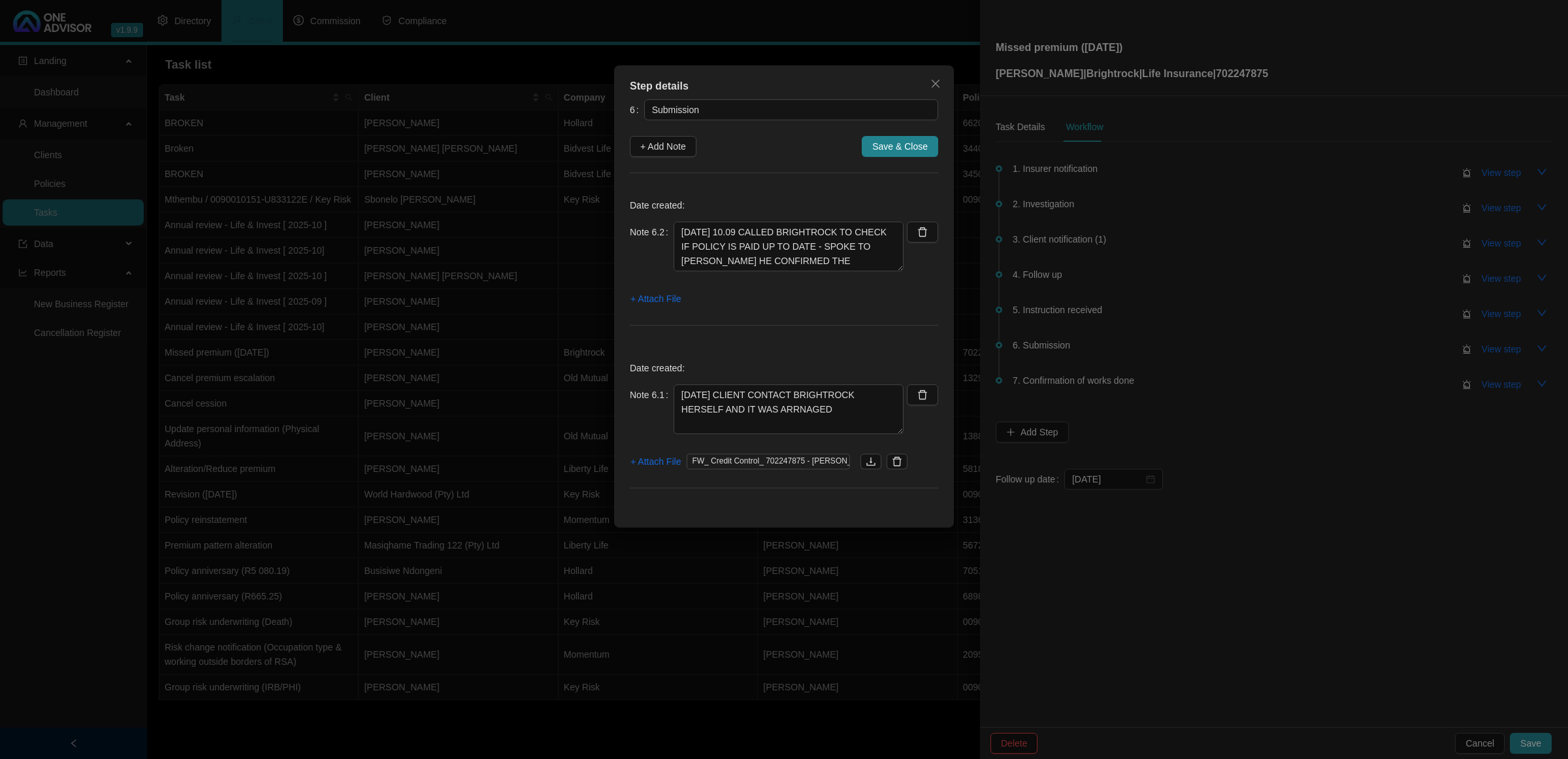
click at [1115, 314] on div "Step details 6 Submission + Add Note Save & Close Date created: Note 6.2 [DATE]…" at bounding box center [784, 379] width 1568 height 759
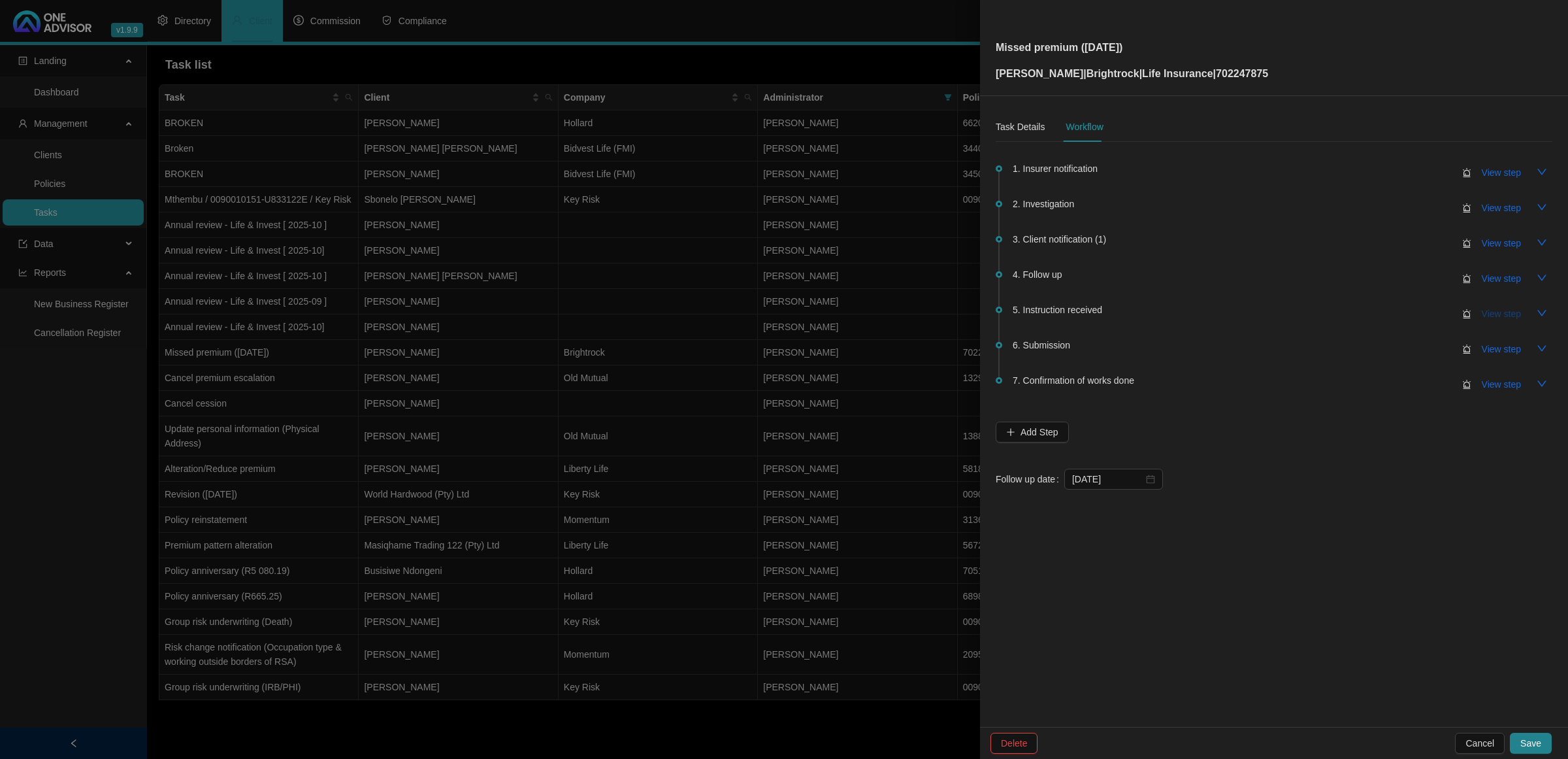
click at [1115, 310] on span "View step" at bounding box center [1501, 314] width 39 height 15
type input "Instruction received"
type textarea "[DATE] RECEIVED EMAIL FROM BRIGHTROCK THAT THEY HAVE RAISED A SPECIAL DEBIT FOR…"
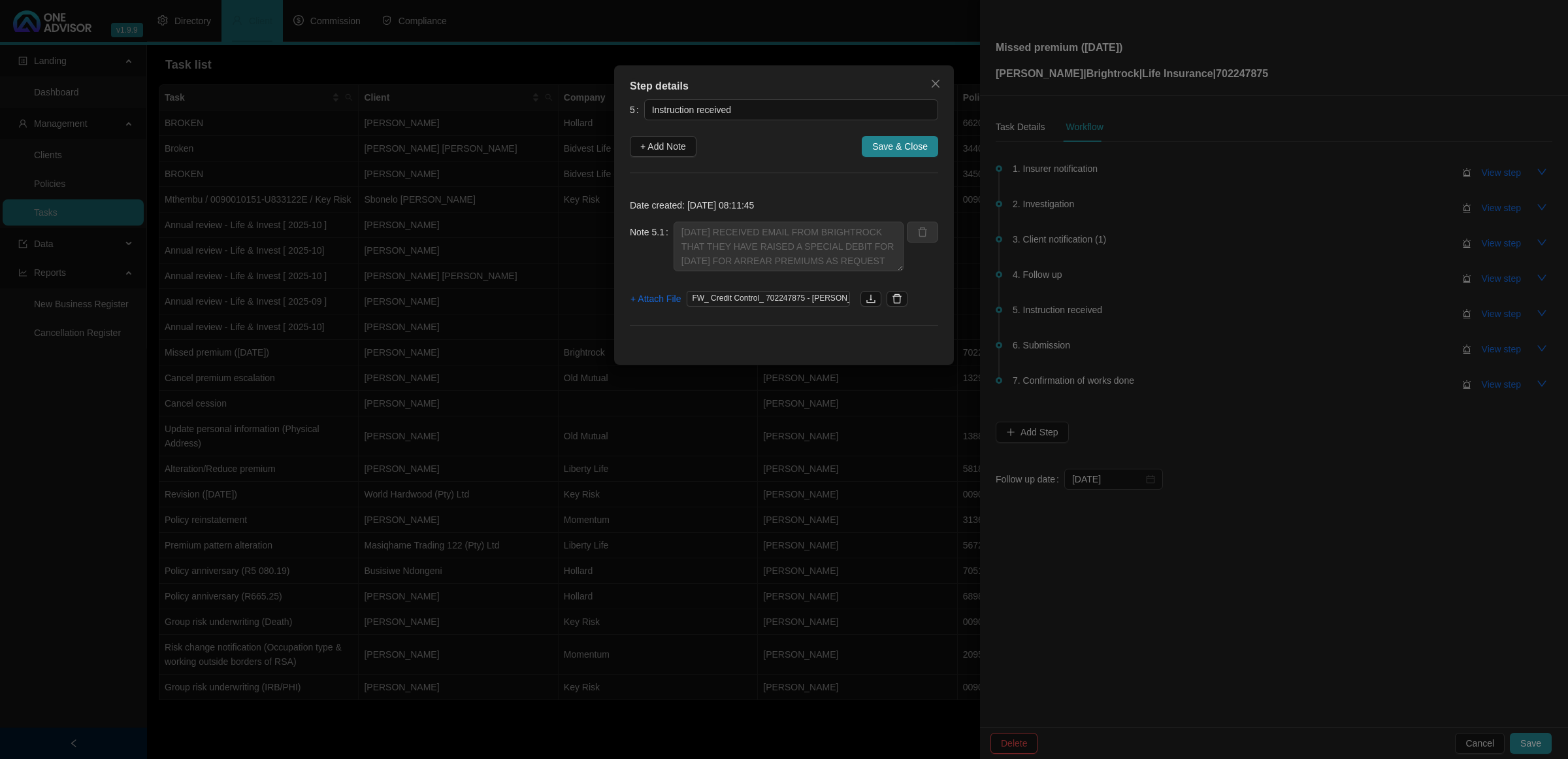
click at [1115, 309] on div "Step details 5 Instruction received + Add Note Save & Close Date created: [DATE…" at bounding box center [784, 379] width 1568 height 759
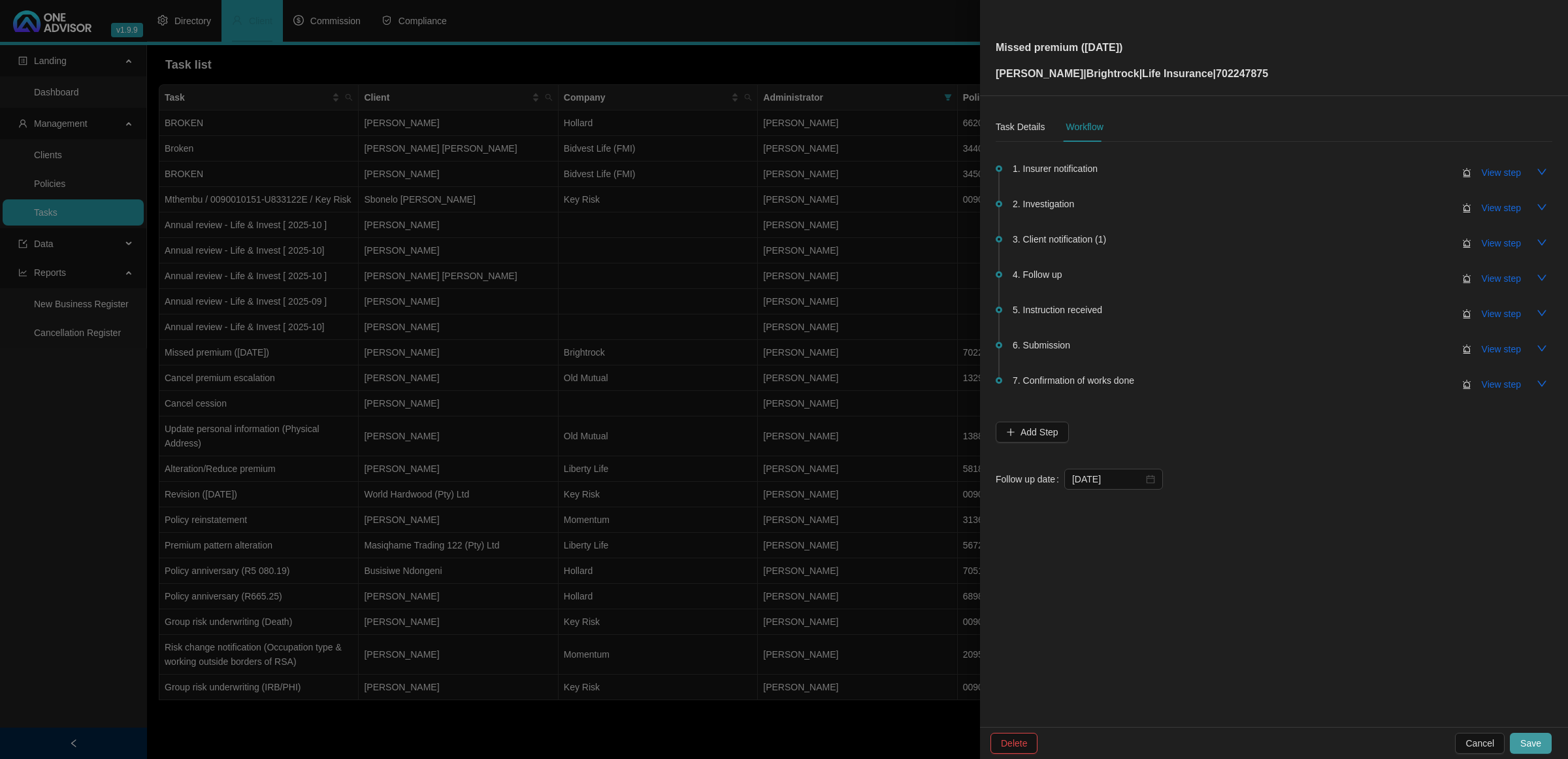
click at [1115, 504] on span "Save" at bounding box center [1531, 743] width 21 height 15
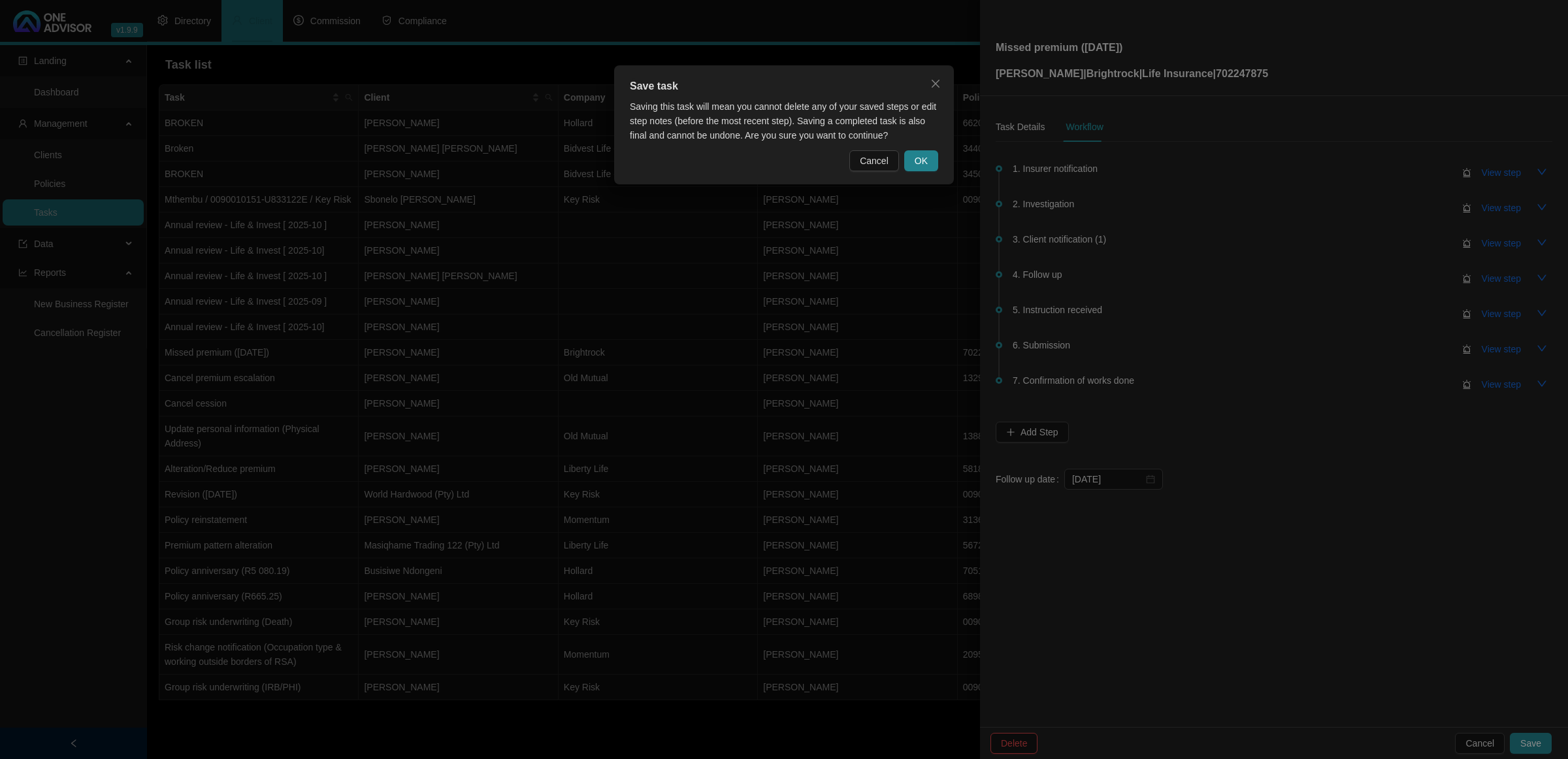
drag, startPoint x: 928, startPoint y: 163, endPoint x: 938, endPoint y: 160, distance: 10.4
click at [932, 162] on button "OK" at bounding box center [921, 161] width 34 height 21
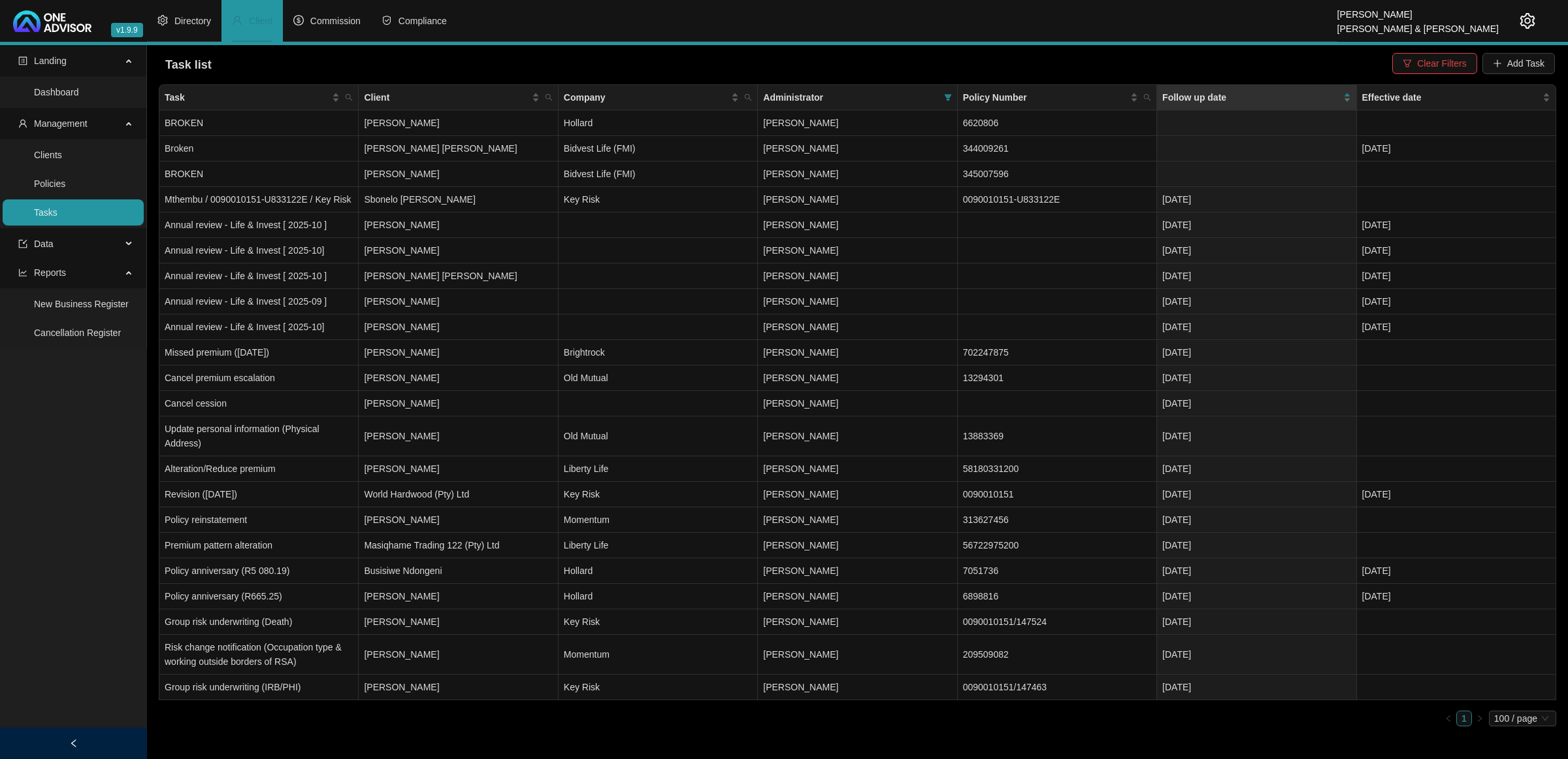
click at [58, 214] on link "Tasks" at bounding box center [46, 212] width 24 height 11
click at [62, 150] on link "Clients" at bounding box center [48, 155] width 28 height 11
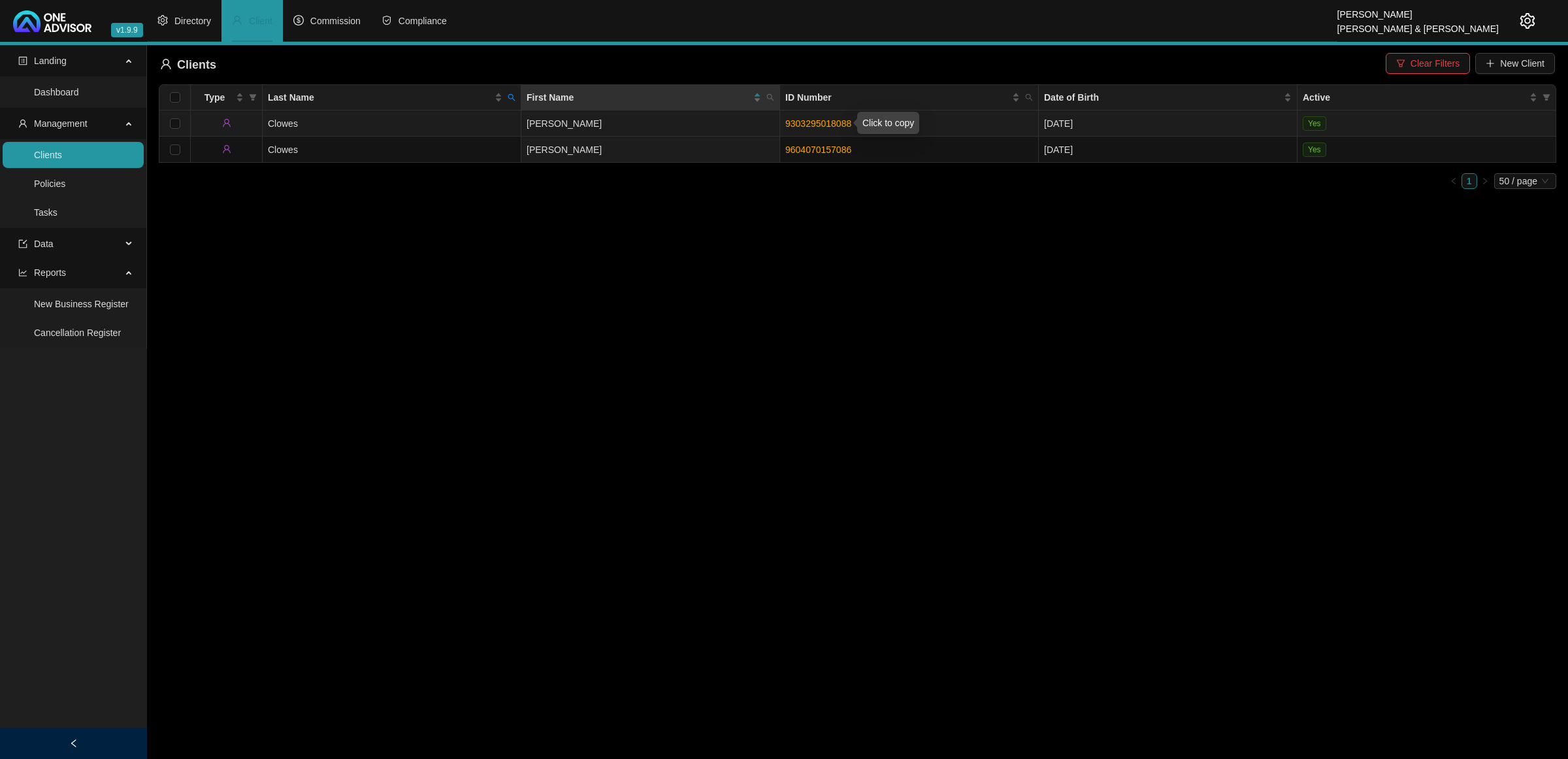
click at [825, 123] on link "9303295018088" at bounding box center [819, 124] width 66 height 11
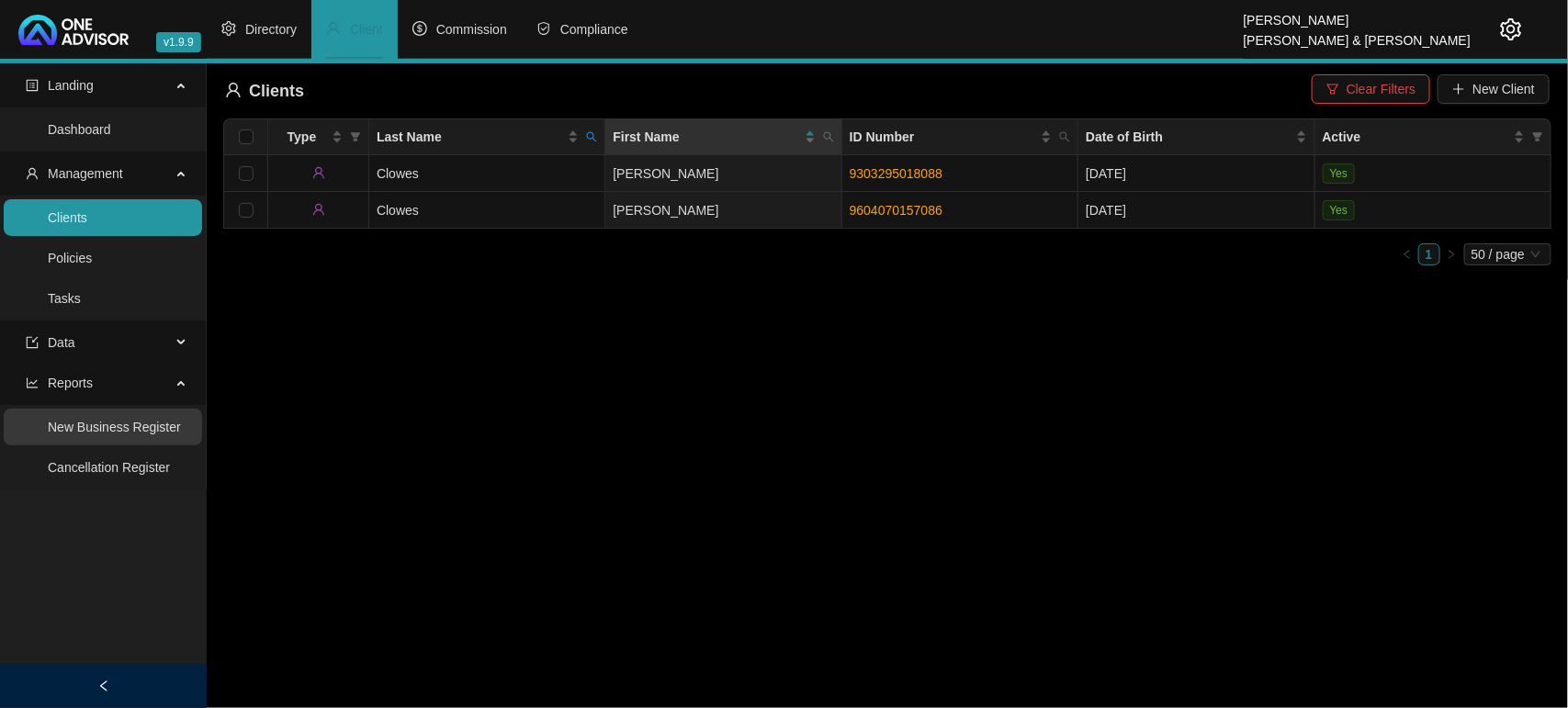
click at [125, 425] on link "New Business Register" at bounding box center [113, 427] width 133 height 15
